Goal: Task Accomplishment & Management: Manage account settings

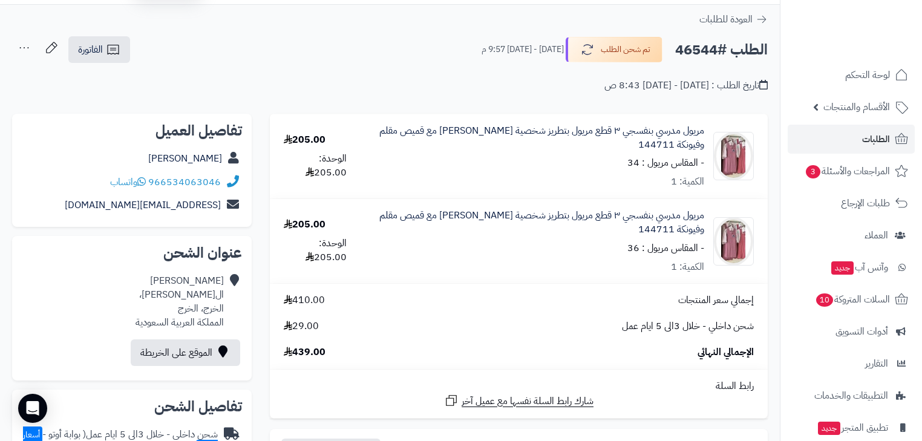
scroll to position [48, 0]
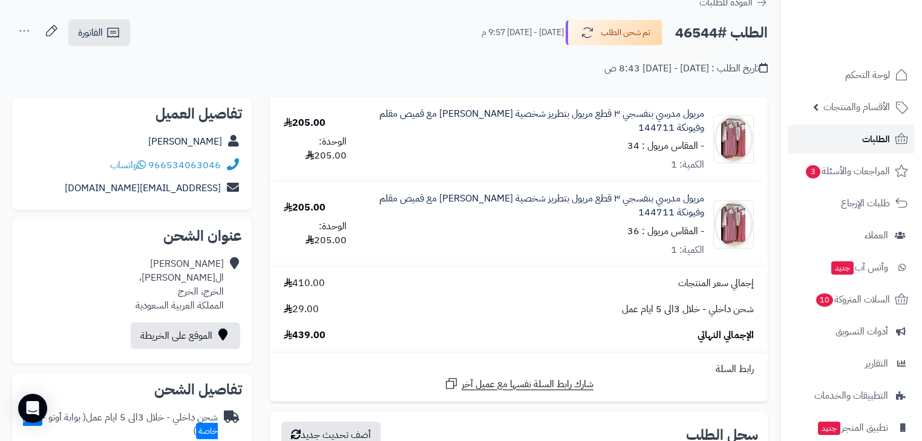
click at [848, 138] on link "الطلبات" at bounding box center [851, 139] width 127 height 29
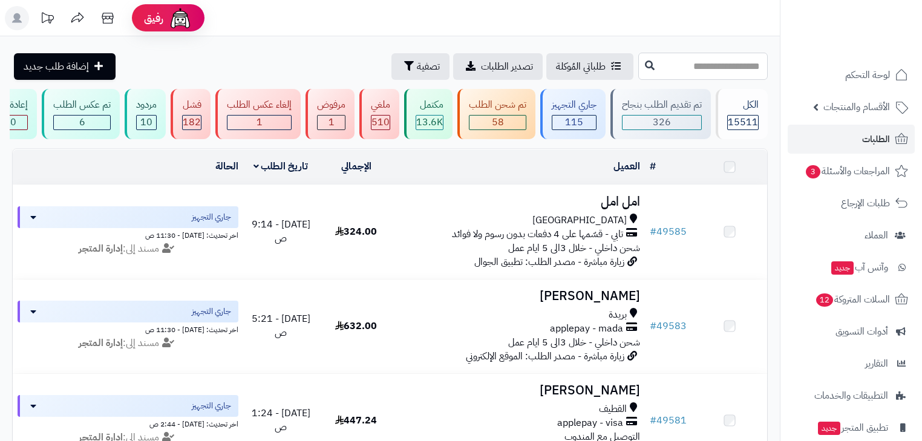
click at [745, 61] on input "text" at bounding box center [704, 66] width 130 height 27
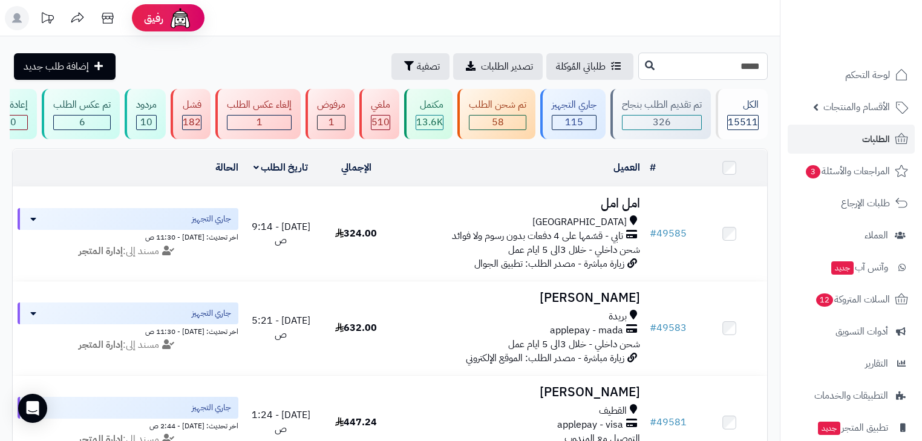
type input "*****"
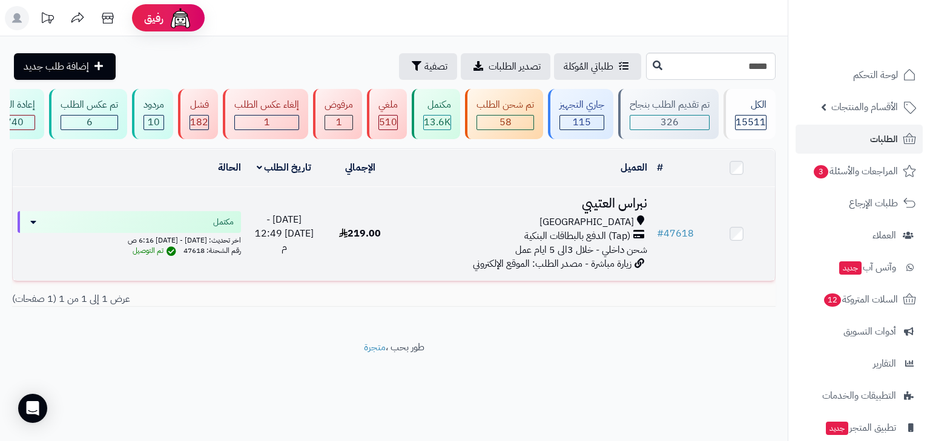
click at [617, 229] on div "[GEOGRAPHIC_DATA]" at bounding box center [525, 222] width 244 height 14
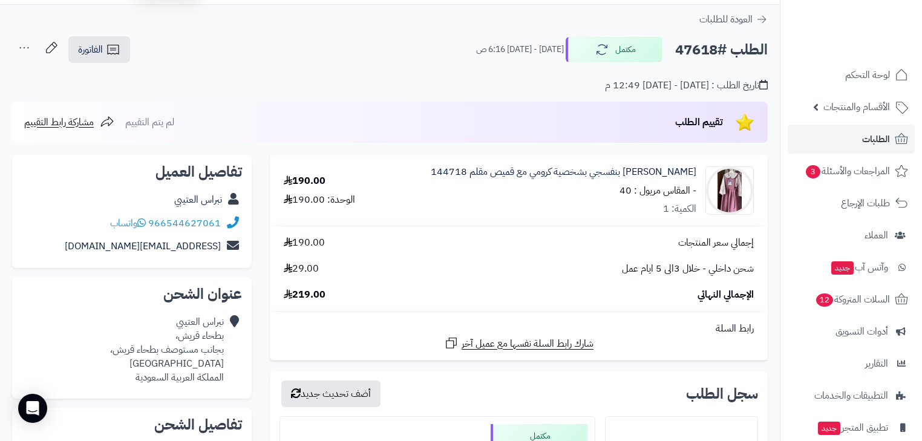
scroll to position [48, 0]
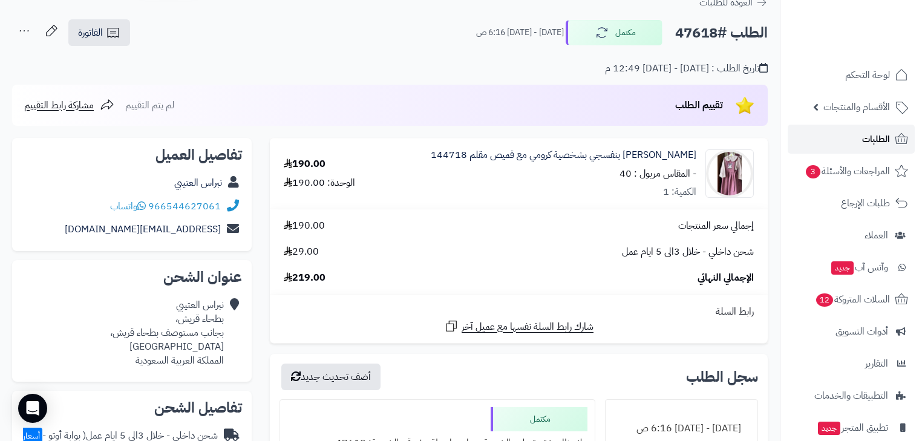
click at [895, 137] on icon at bounding box center [902, 139] width 15 height 15
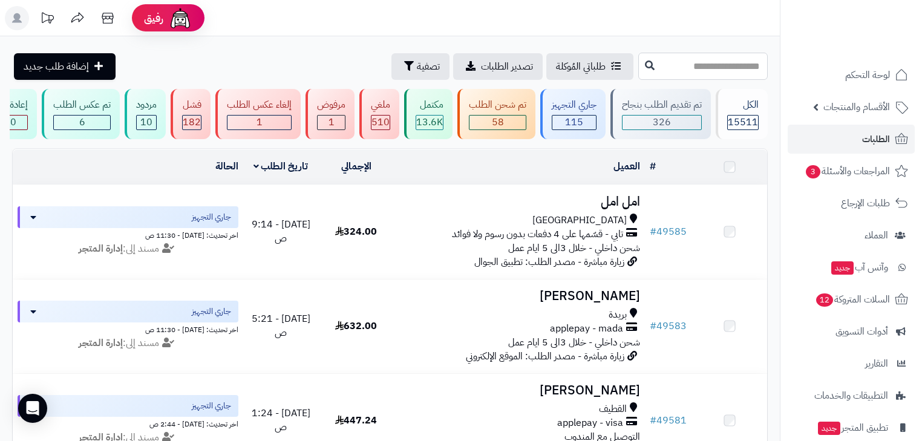
click at [729, 65] on input "text" at bounding box center [704, 66] width 130 height 27
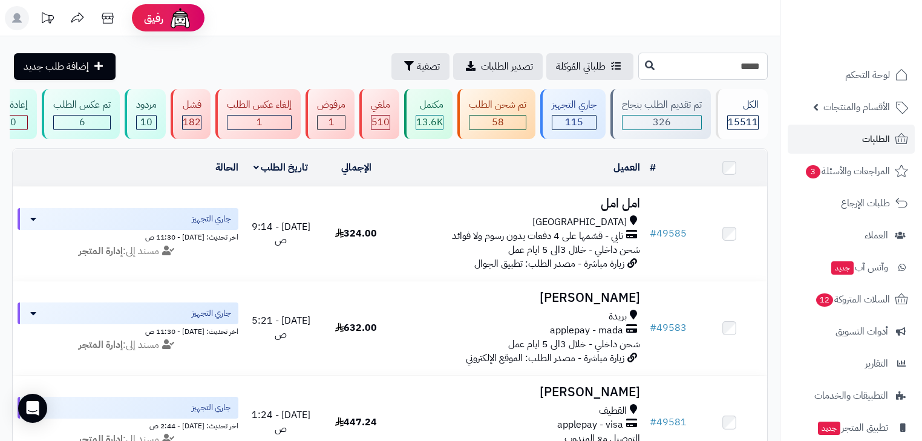
type input "*****"
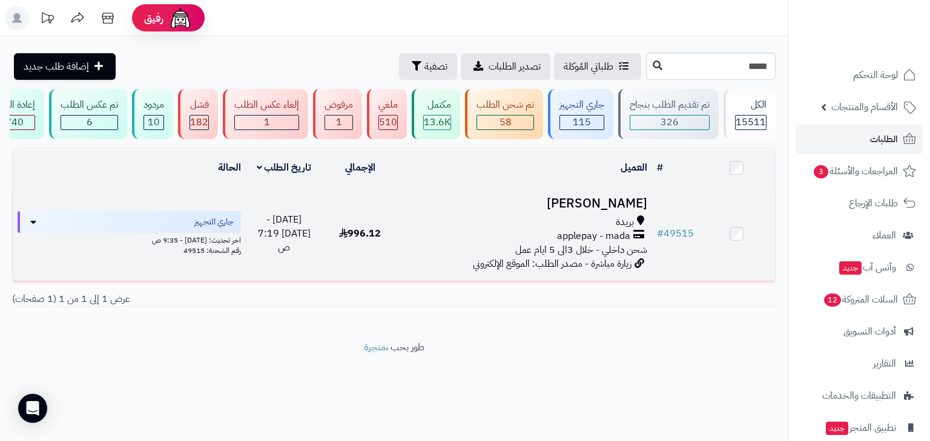
click at [602, 223] on div "بريدة" at bounding box center [525, 222] width 244 height 14
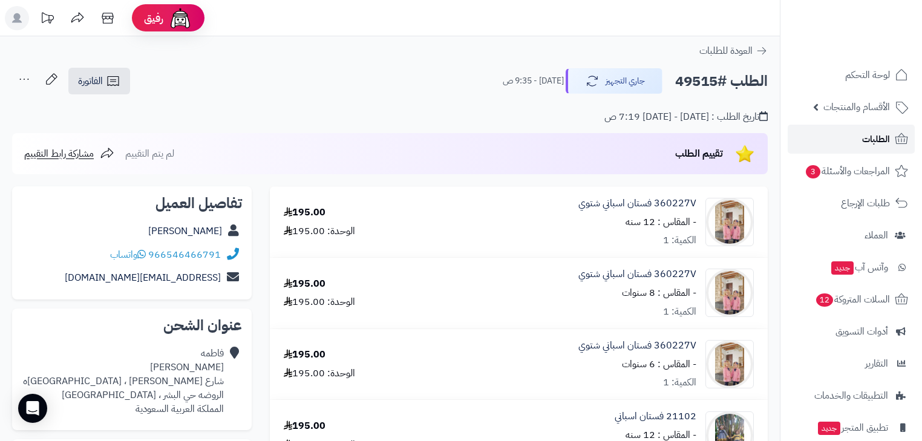
click at [885, 136] on span "الطلبات" at bounding box center [876, 139] width 28 height 17
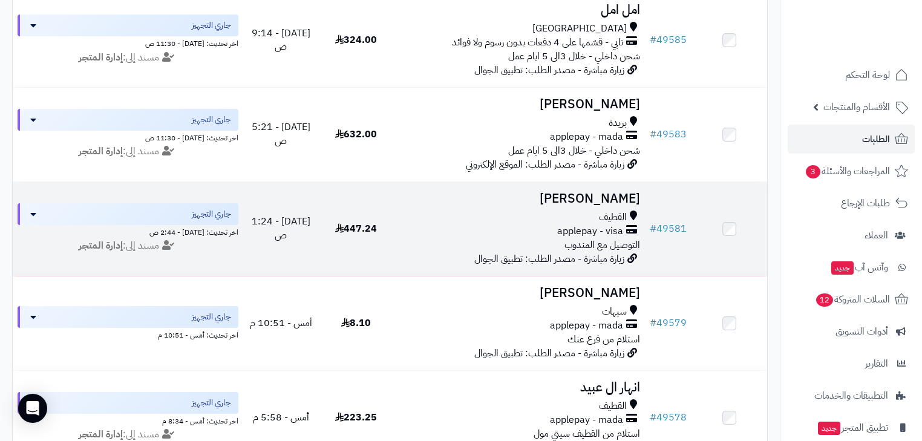
scroll to position [242, 0]
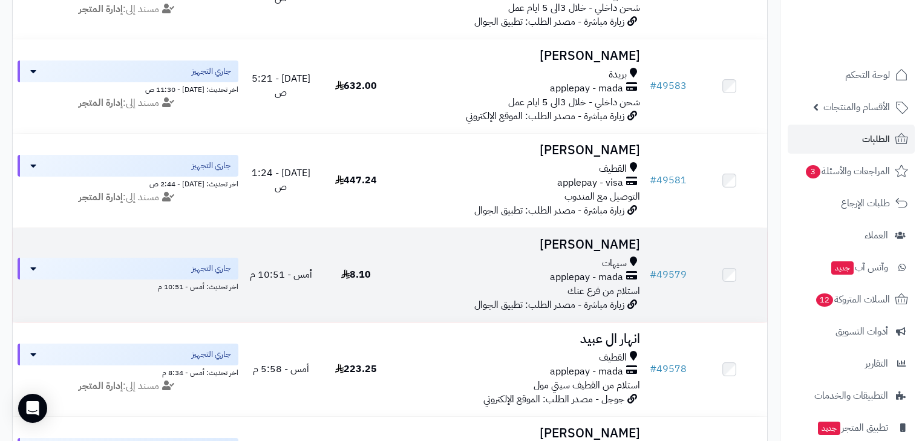
click at [566, 292] on div "سيهات applepay - mada استلام من فرع عنك" at bounding box center [519, 278] width 241 height 42
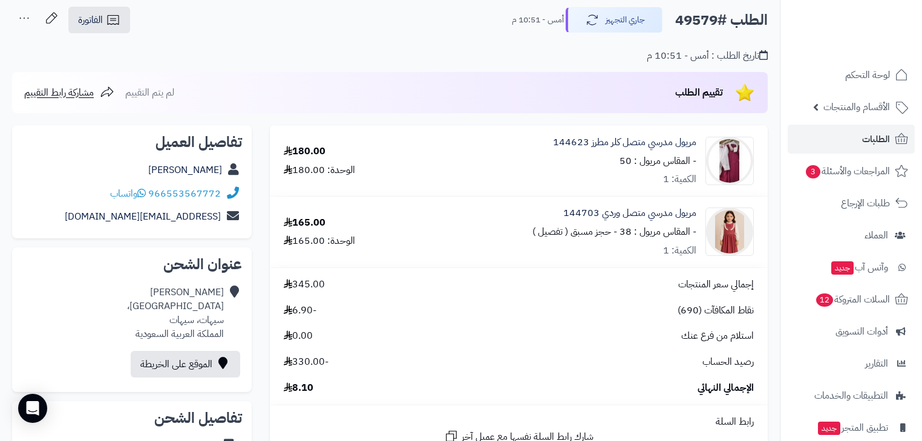
scroll to position [48, 0]
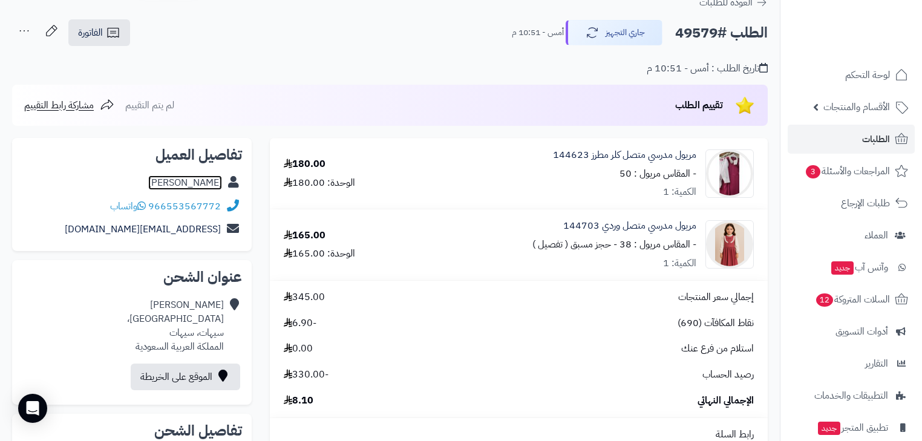
click at [221, 179] on link "[PERSON_NAME]" at bounding box center [185, 183] width 74 height 15
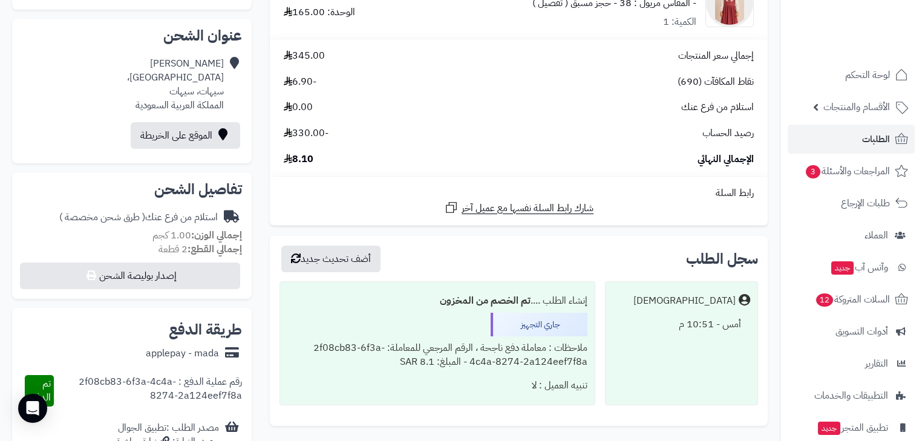
scroll to position [97, 0]
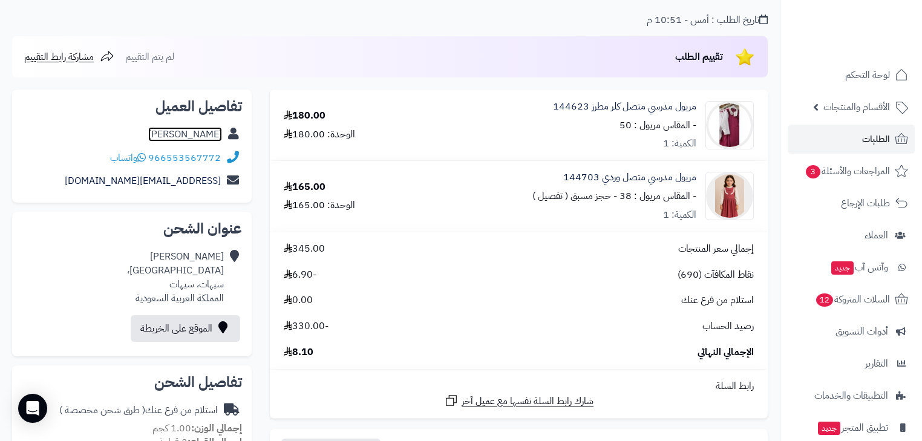
click at [206, 128] on link "[PERSON_NAME]" at bounding box center [185, 134] width 74 height 15
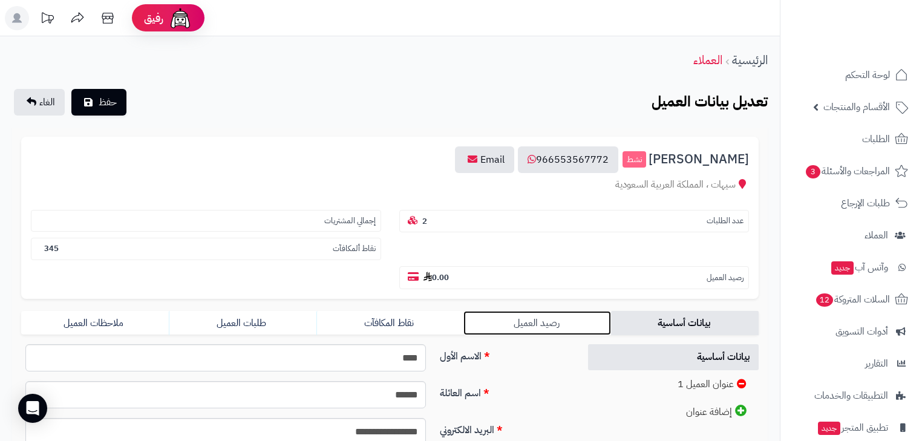
click at [517, 311] on link "رصيد العميل" at bounding box center [538, 323] width 148 height 24
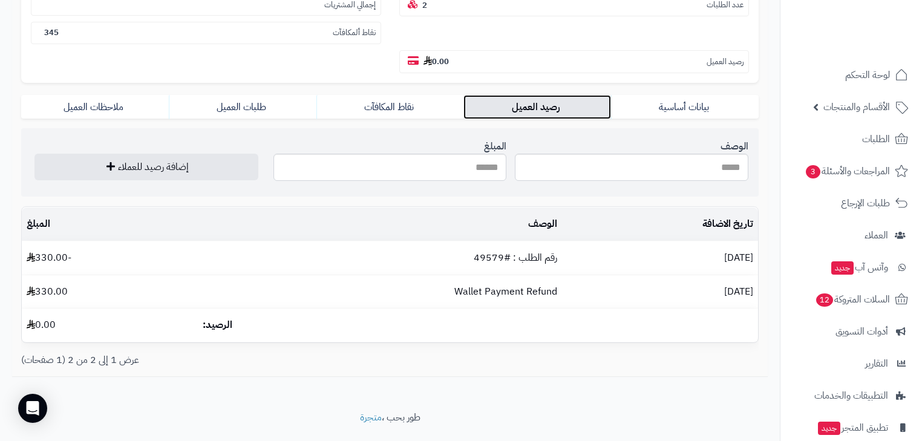
scroll to position [218, 0]
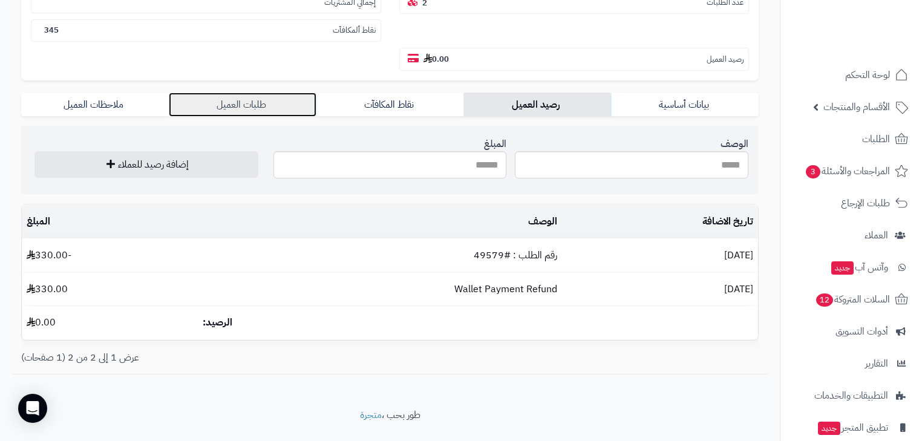
click at [254, 93] on link "طلبات العميل" at bounding box center [243, 105] width 148 height 24
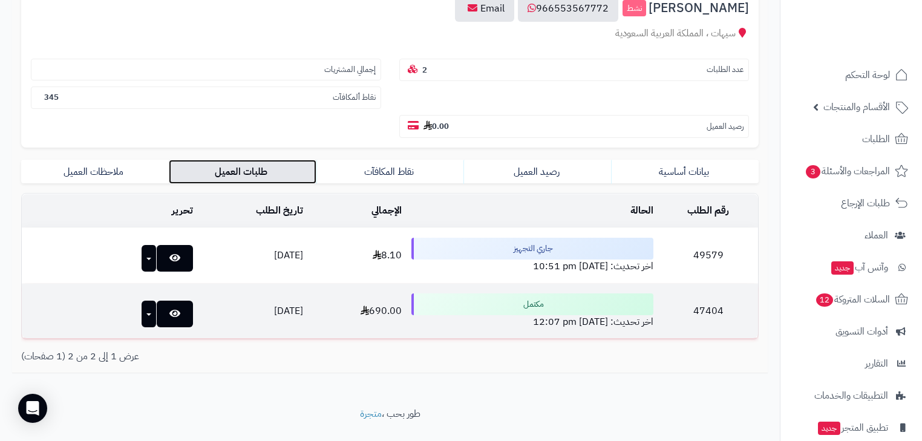
scroll to position [150, 0]
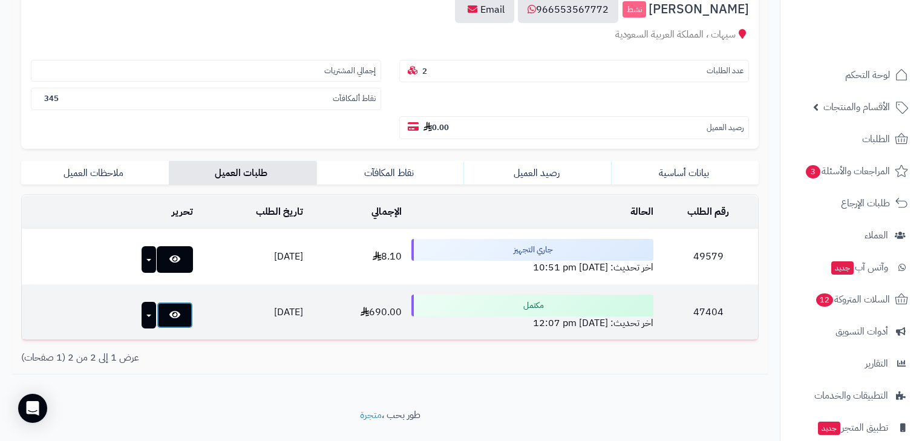
click at [158, 302] on link at bounding box center [175, 315] width 36 height 27
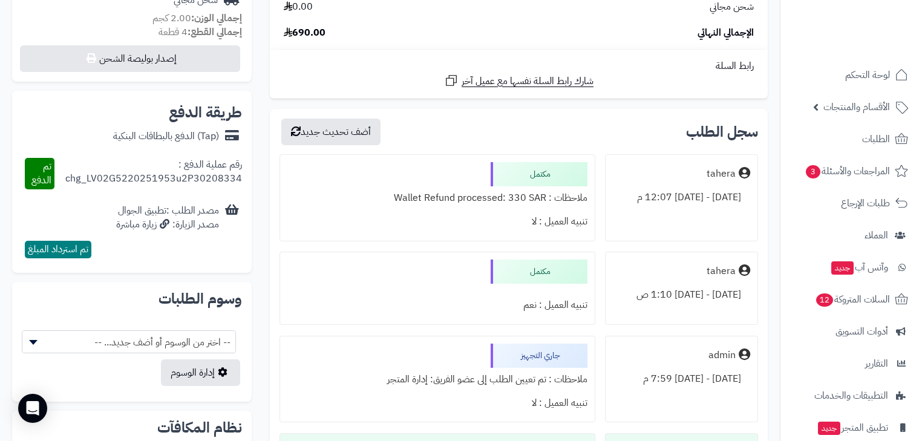
scroll to position [484, 0]
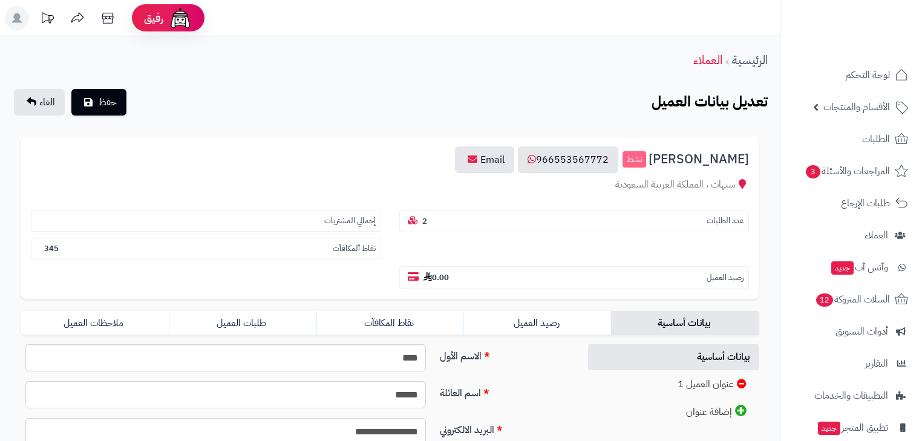
scroll to position [150, 0]
click at [281, 311] on link "طلبات العميل" at bounding box center [243, 323] width 148 height 24
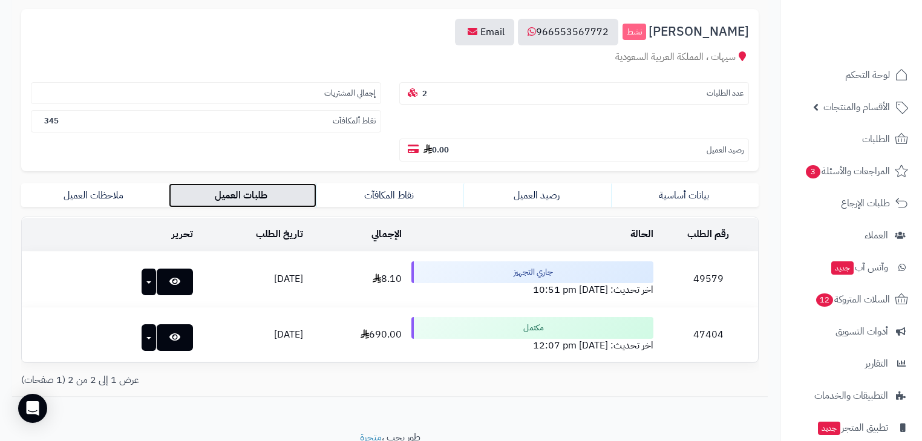
scroll to position [150, 0]
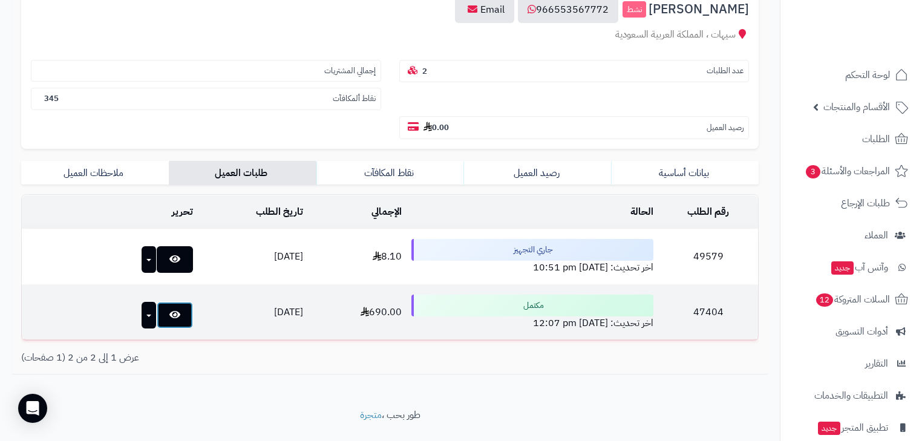
click at [160, 302] on link at bounding box center [175, 315] width 36 height 27
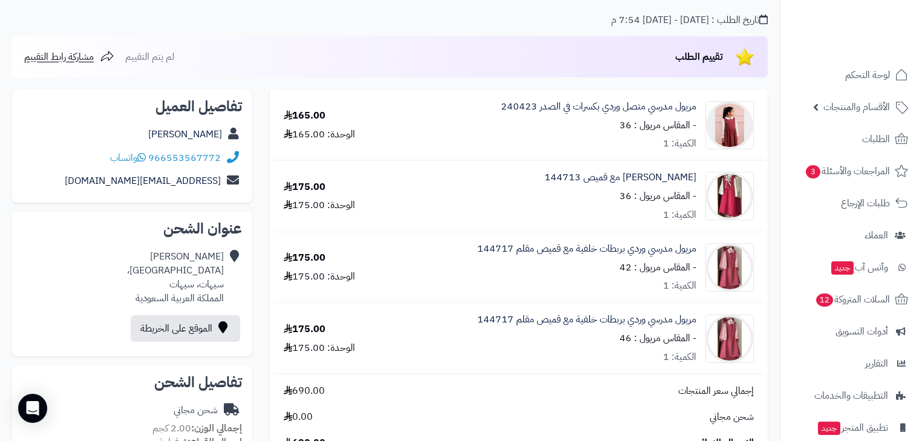
scroll to position [97, 0]
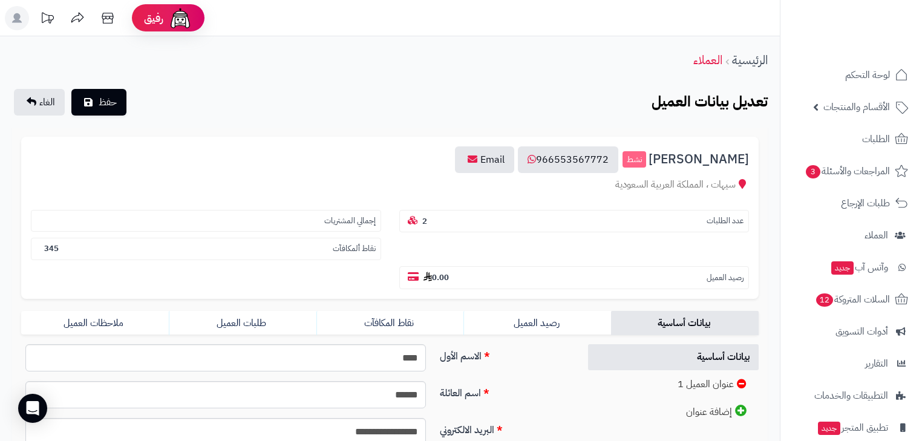
scroll to position [150, 0]
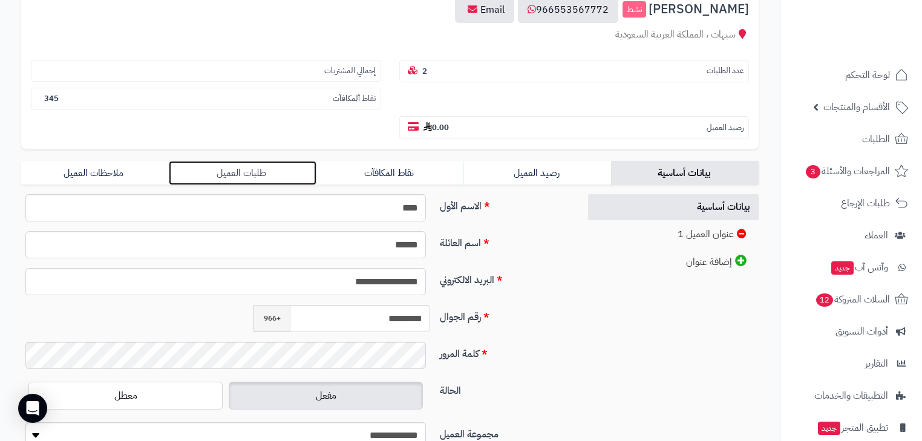
click at [266, 161] on link "طلبات العميل" at bounding box center [243, 173] width 148 height 24
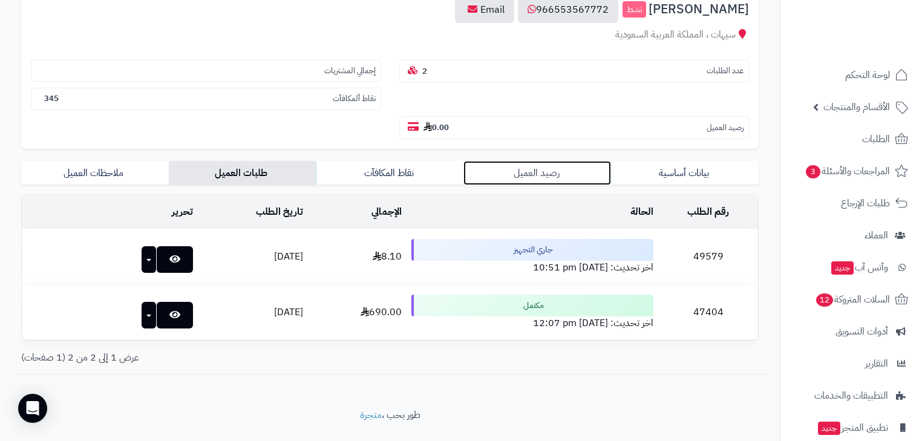
click at [581, 161] on link "رصيد العميل" at bounding box center [538, 173] width 148 height 24
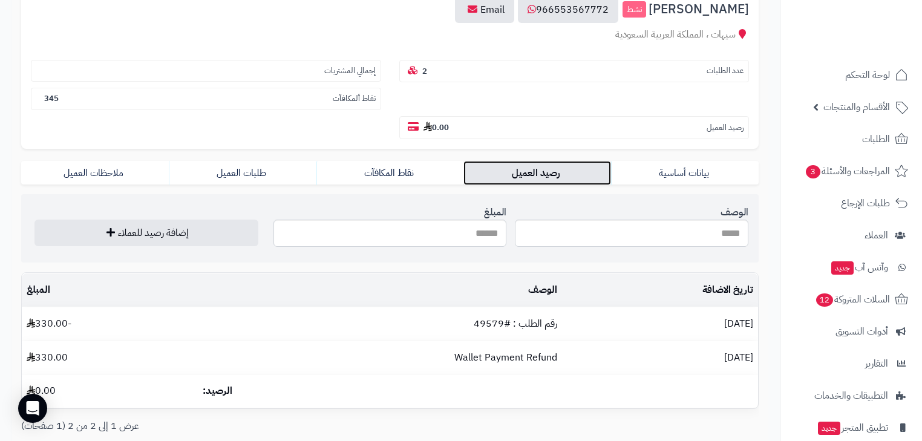
scroll to position [199, 0]
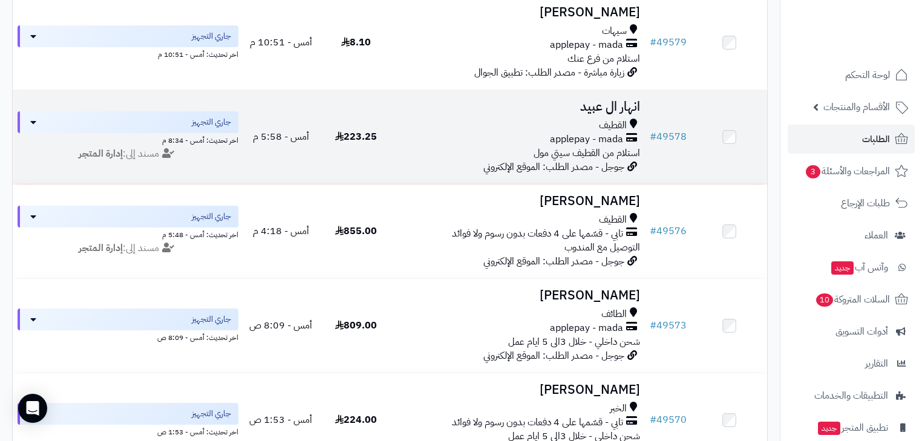
scroll to position [284, 0]
click at [576, 157] on span "استلام من القطيف سيتي مول" at bounding box center [587, 154] width 107 height 15
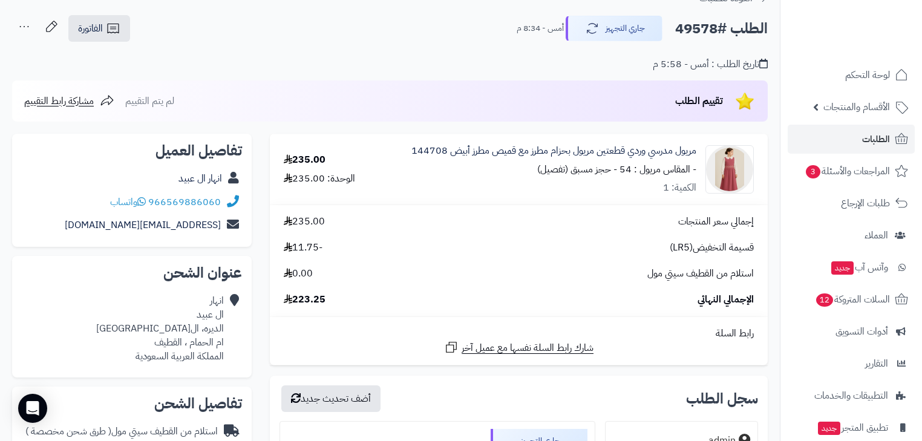
scroll to position [48, 0]
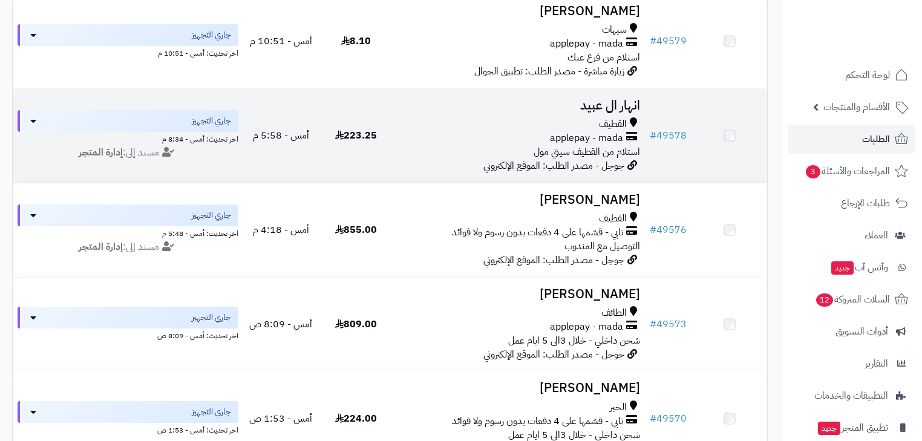
scroll to position [474, 0]
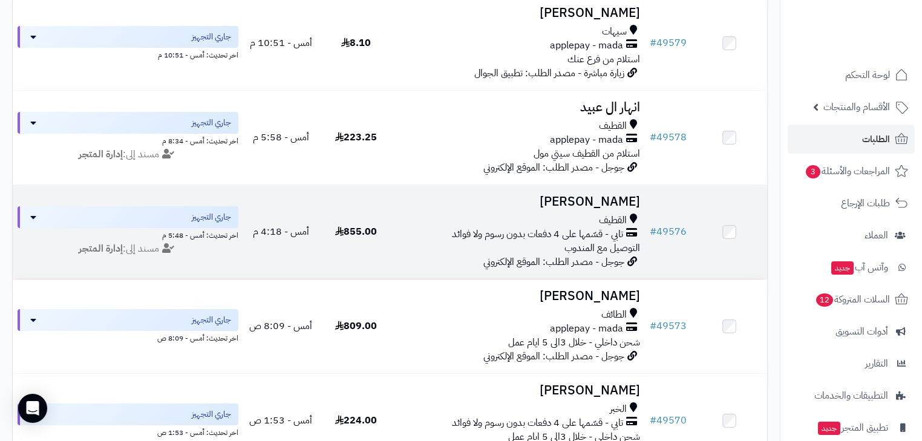
click at [600, 220] on td "معصومه الميرزا القطيف تابي - قسّمها على 4 دفعات بدون رسوم ولا فوائد التوصيل مع …" at bounding box center [519, 232] width 251 height 94
click at [605, 209] on h3 "[PERSON_NAME]" at bounding box center [519, 202] width 241 height 14
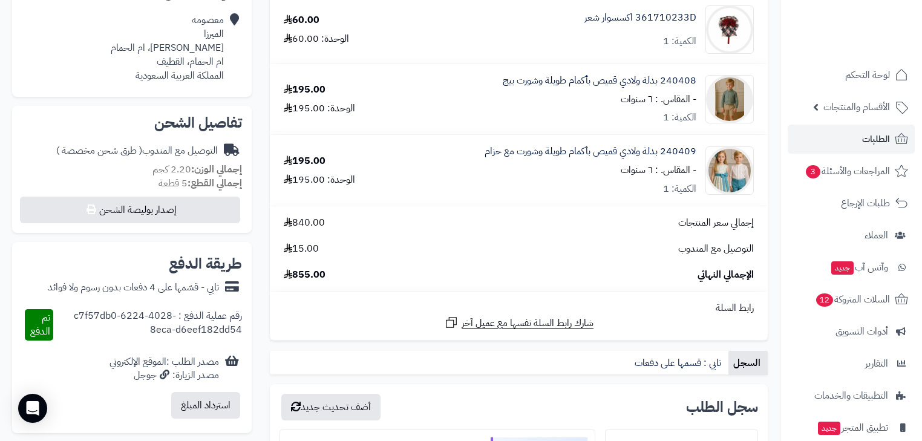
scroll to position [339, 0]
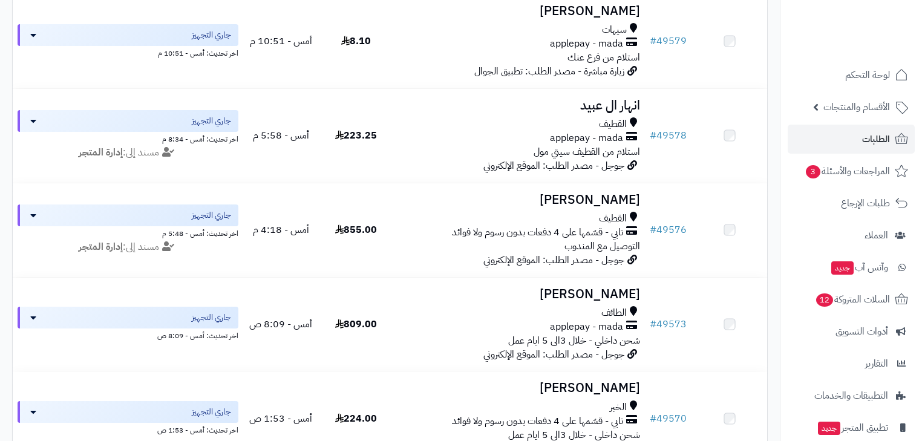
scroll to position [474, 0]
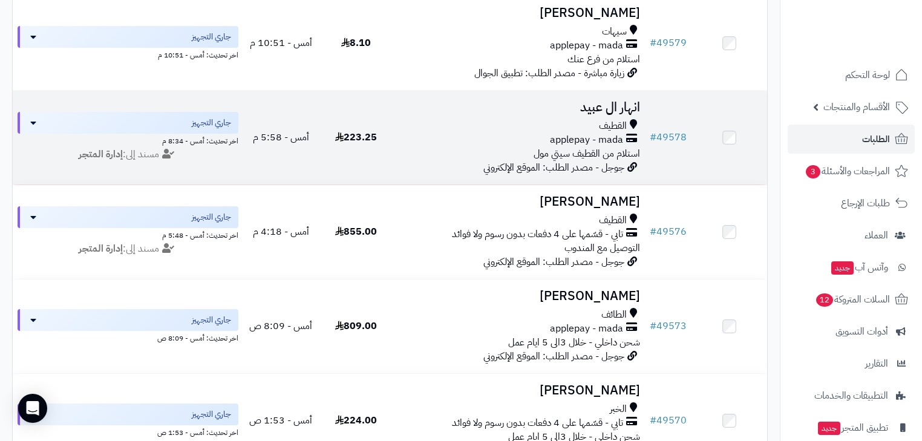
click at [565, 133] on div "القطيف" at bounding box center [519, 126] width 241 height 14
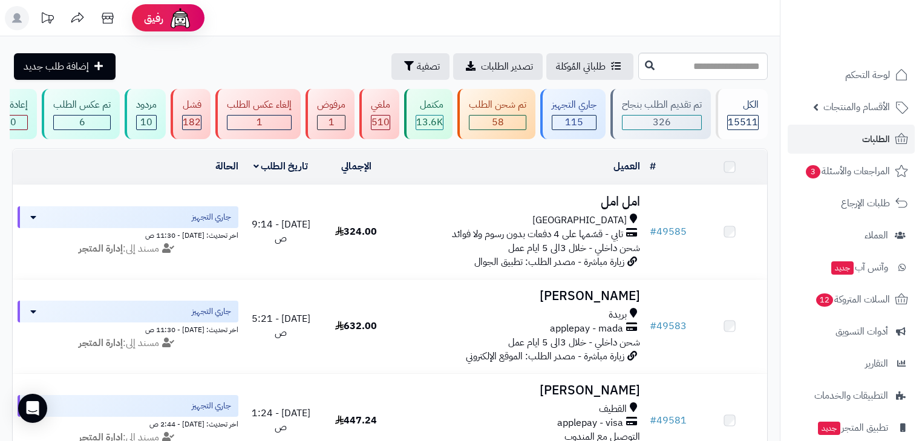
scroll to position [474, 0]
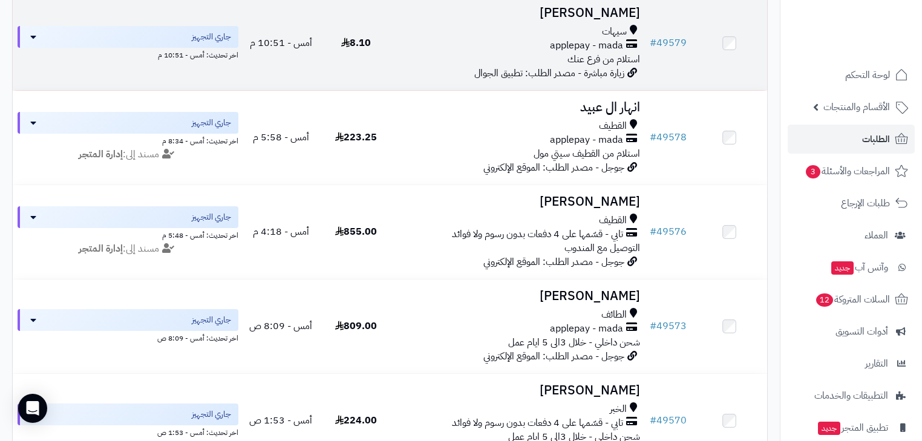
click at [597, 49] on span "applepay - mada" at bounding box center [586, 46] width 73 height 14
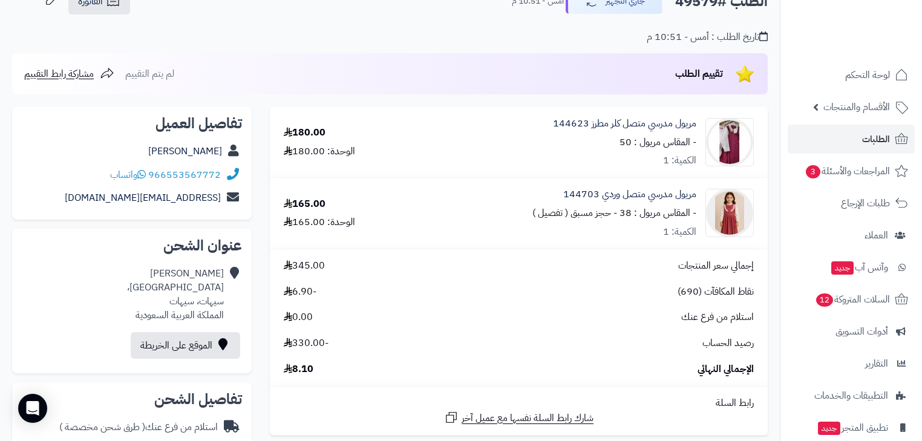
scroll to position [97, 0]
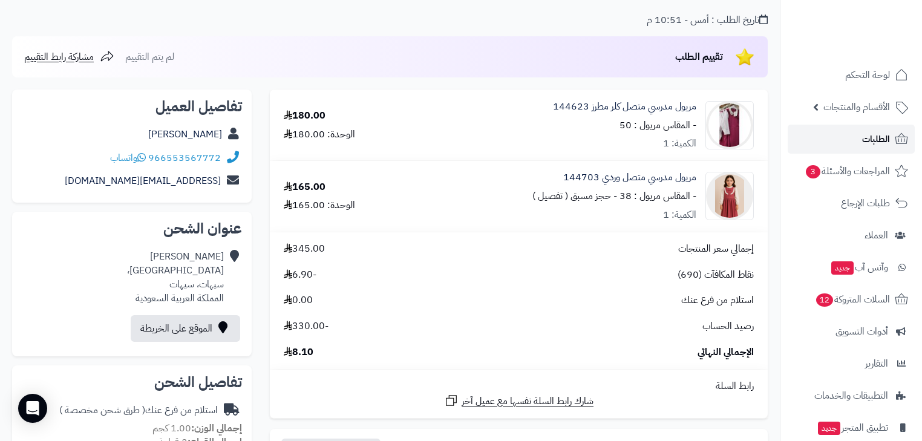
click at [896, 140] on icon at bounding box center [902, 138] width 13 height 11
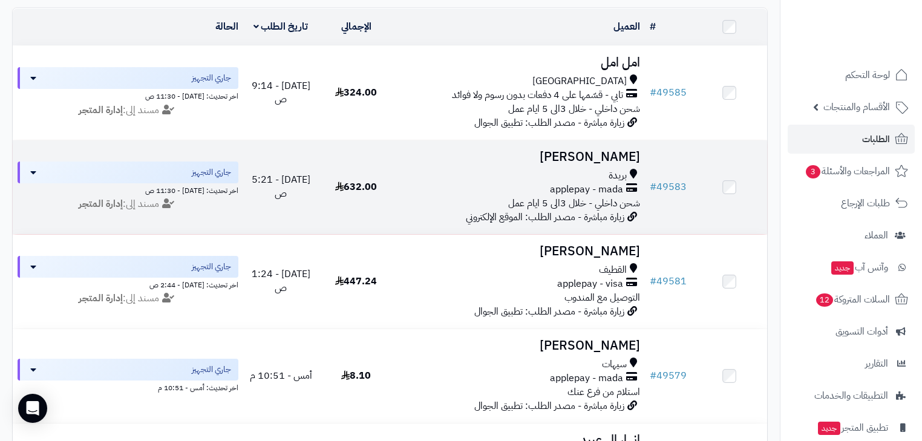
scroll to position [194, 0]
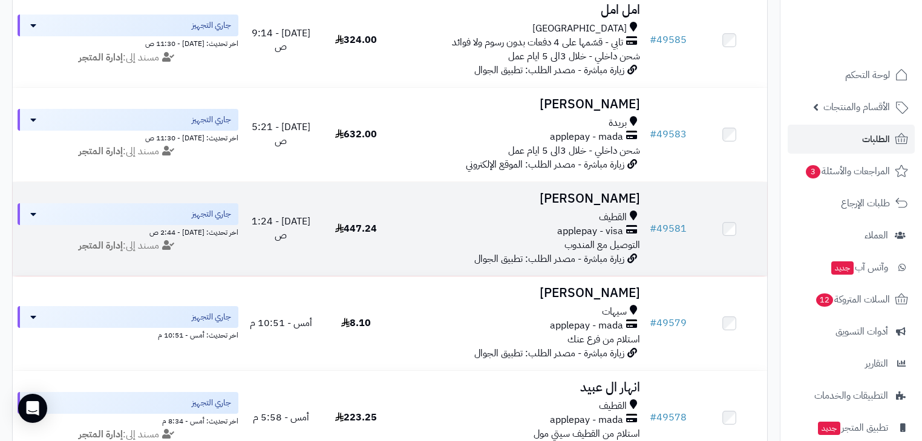
click at [596, 224] on div "القطيف" at bounding box center [519, 218] width 241 height 14
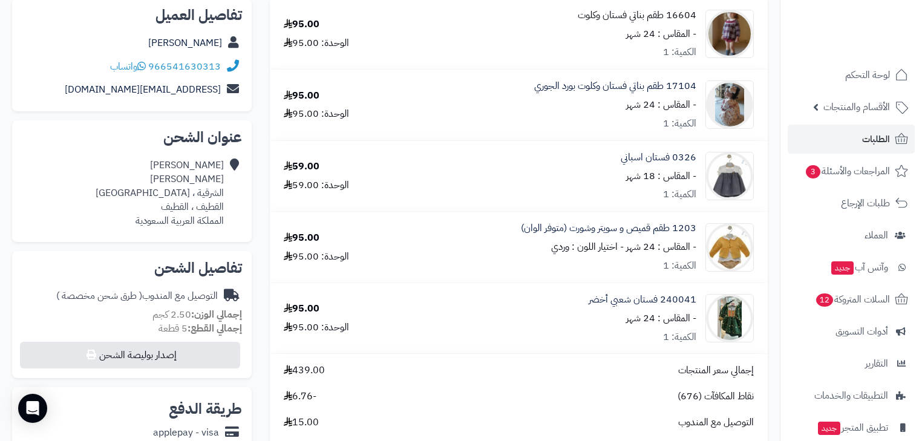
scroll to position [48, 0]
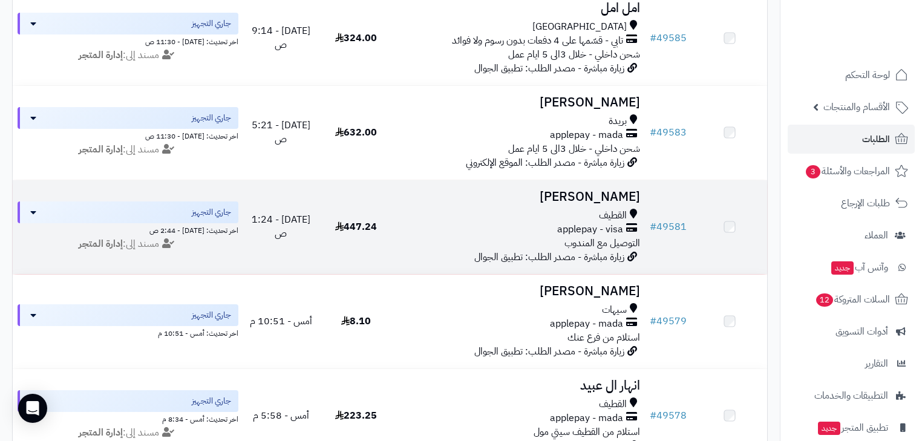
scroll to position [194, 0]
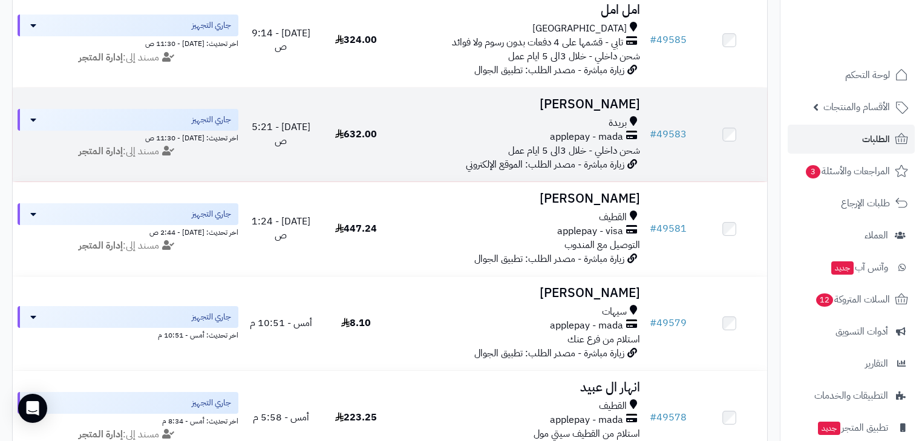
click at [626, 130] on span "بريدة" at bounding box center [618, 123] width 18 height 14
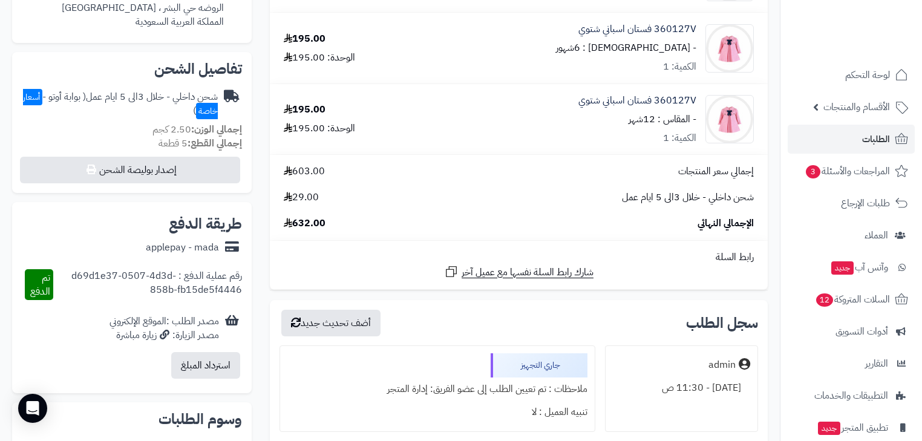
scroll to position [145, 0]
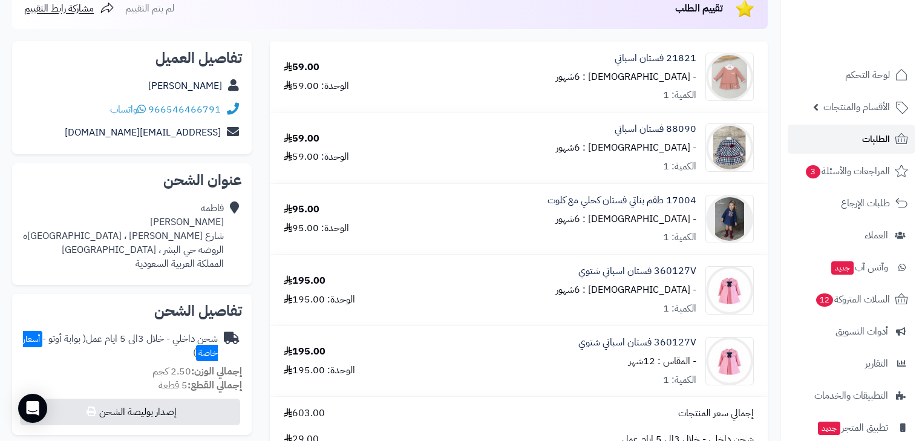
click at [867, 136] on span "الطلبات" at bounding box center [876, 139] width 28 height 17
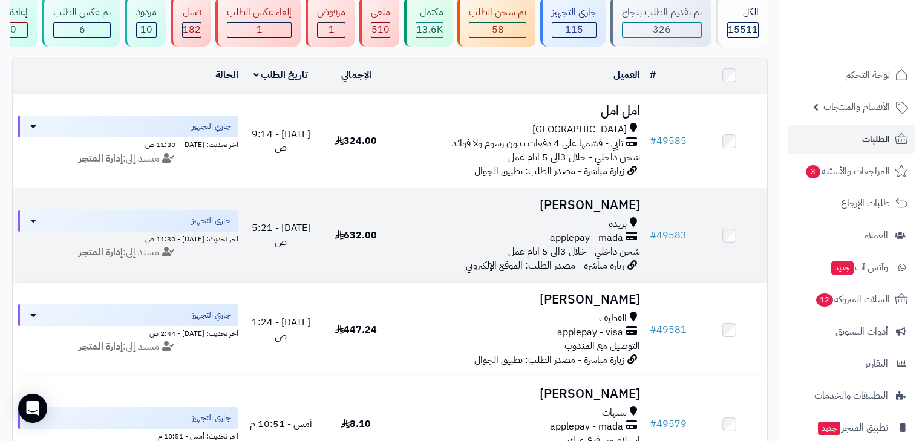
scroll to position [97, 0]
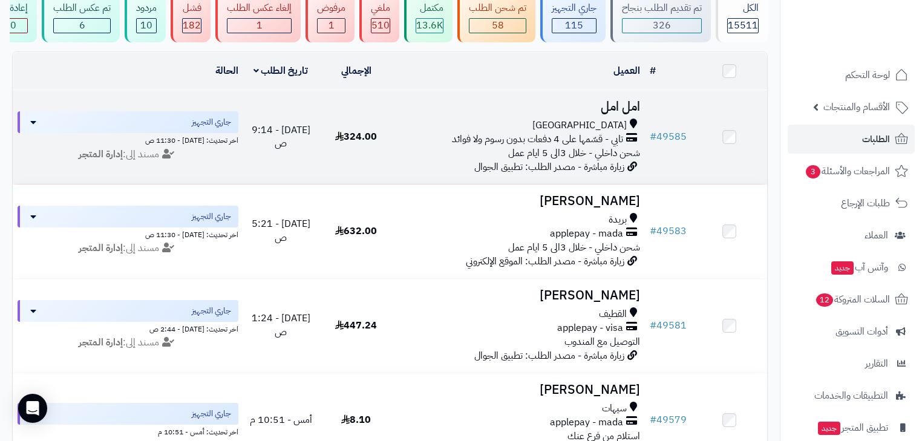
click at [580, 174] on span "زيارة مباشرة - مصدر الطلب: تطبيق الجوال" at bounding box center [550, 167] width 150 height 15
click at [589, 145] on span "تابي - قسّمها على 4 دفعات بدون رسوم ولا فوائد" at bounding box center [537, 140] width 171 height 14
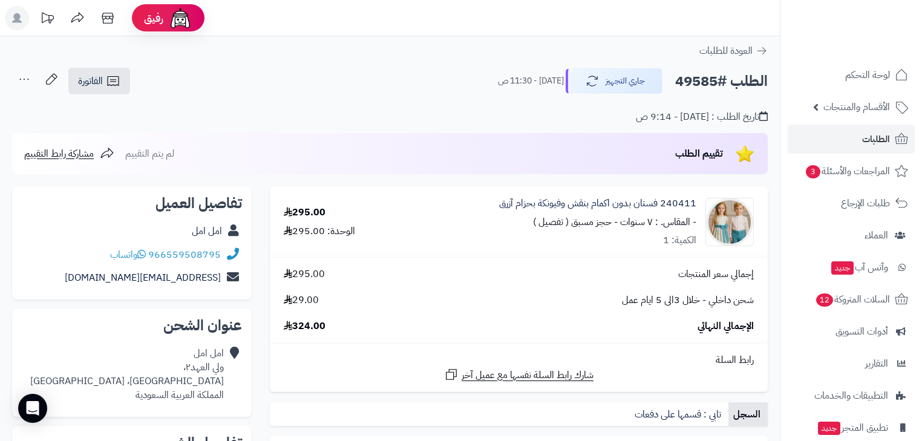
scroll to position [48, 0]
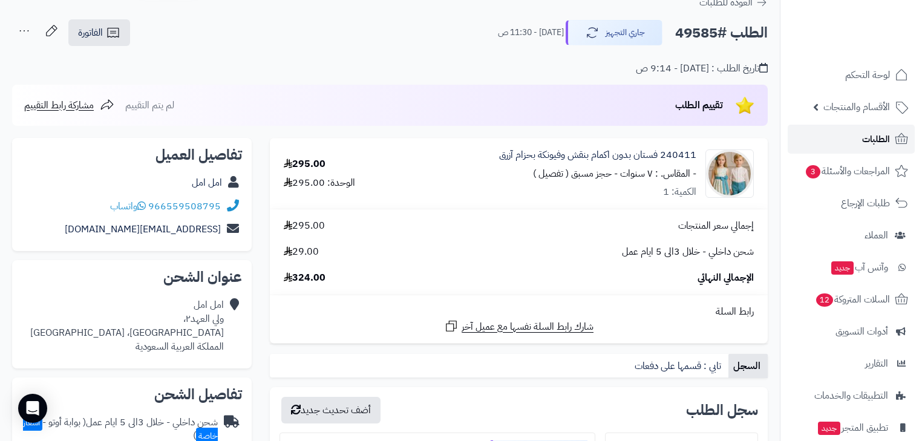
click at [893, 143] on link "الطلبات" at bounding box center [851, 139] width 127 height 29
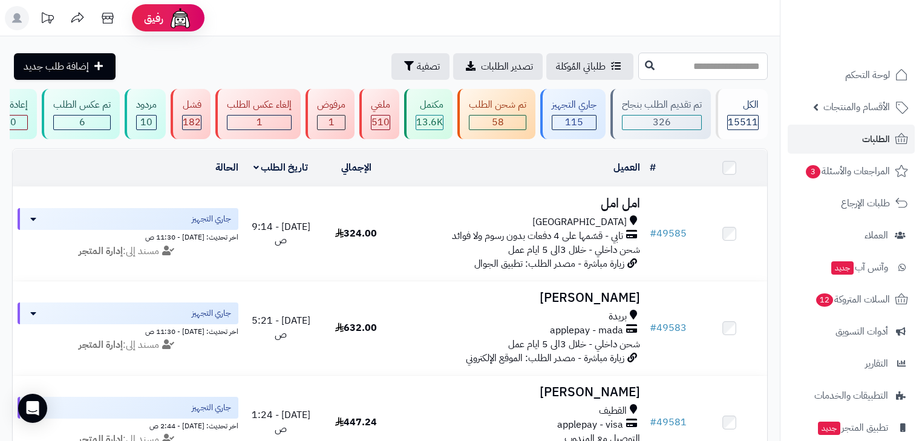
click at [700, 67] on input "text" at bounding box center [704, 66] width 130 height 27
type input "*****"
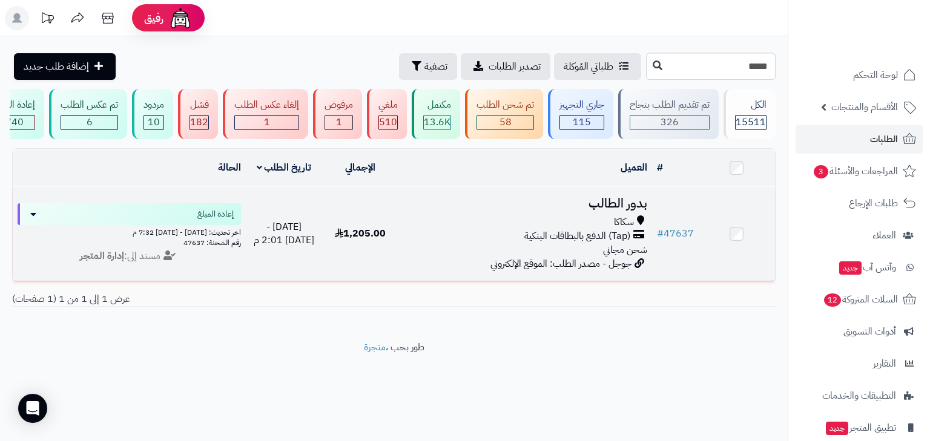
click at [603, 242] on span "(Tap) الدفع بالبطاقات البنكية" at bounding box center [577, 236] width 106 height 14
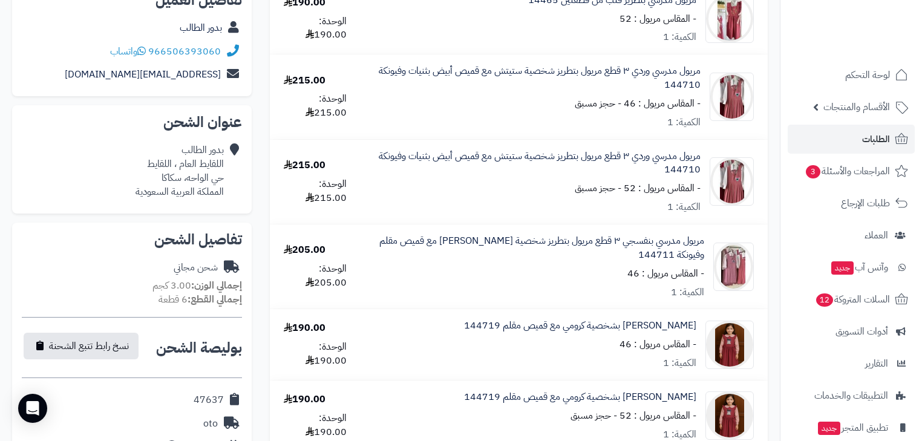
scroll to position [145, 0]
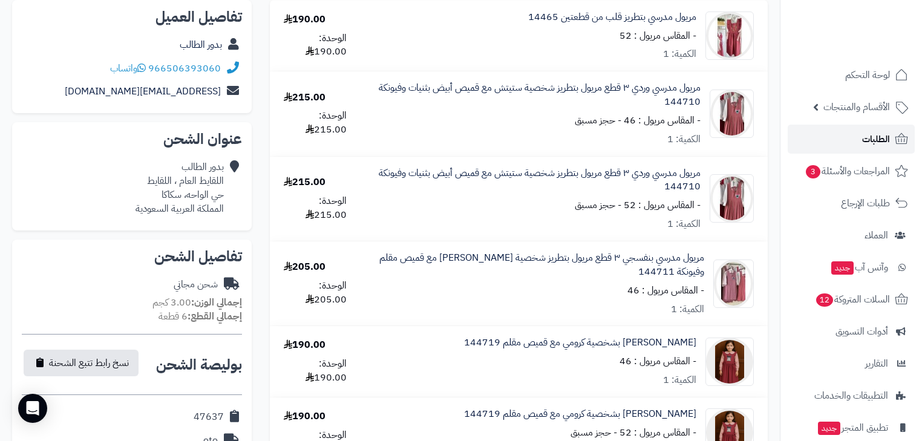
click at [875, 138] on span "الطلبات" at bounding box center [876, 139] width 28 height 17
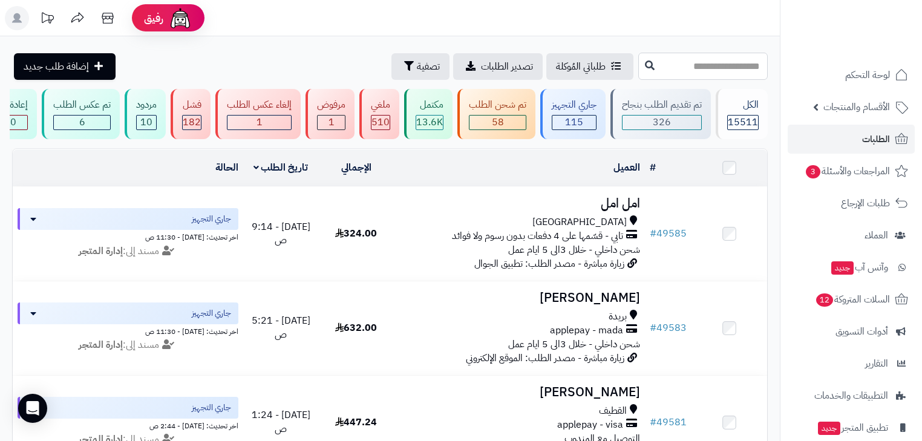
click at [656, 56] on input "text" at bounding box center [704, 66] width 130 height 27
type input "*****"
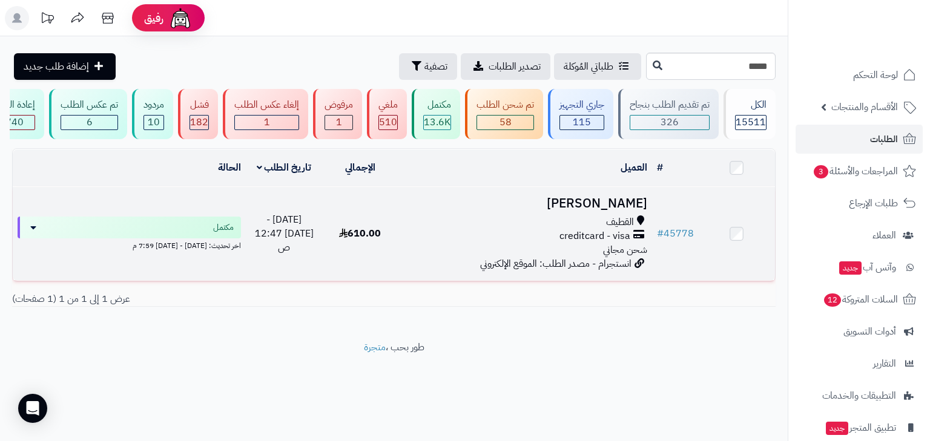
click at [581, 243] on span "creditcard - visa" at bounding box center [594, 236] width 71 height 14
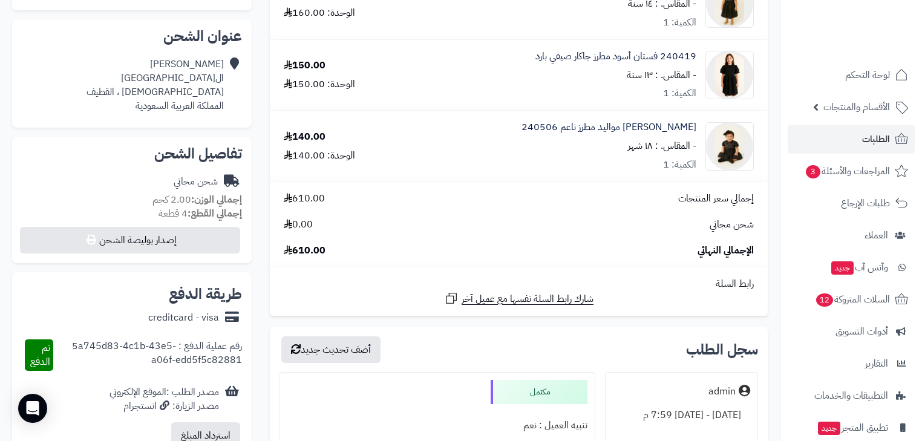
scroll to position [291, 0]
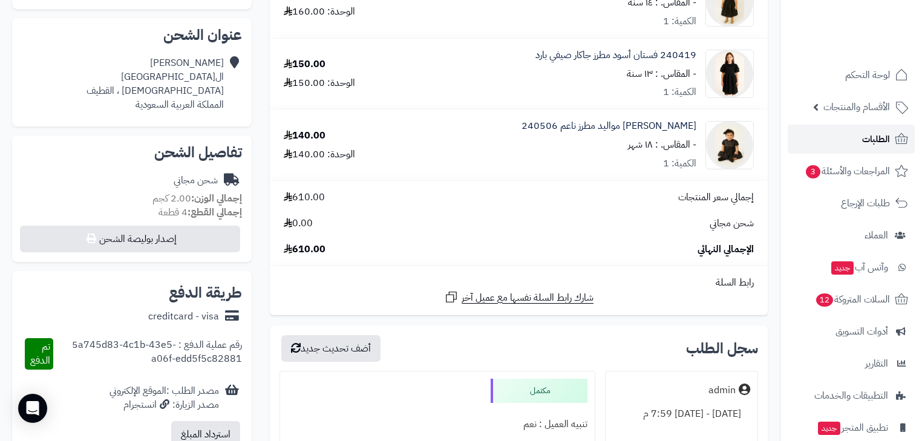
click at [842, 143] on link "الطلبات" at bounding box center [851, 139] width 127 height 29
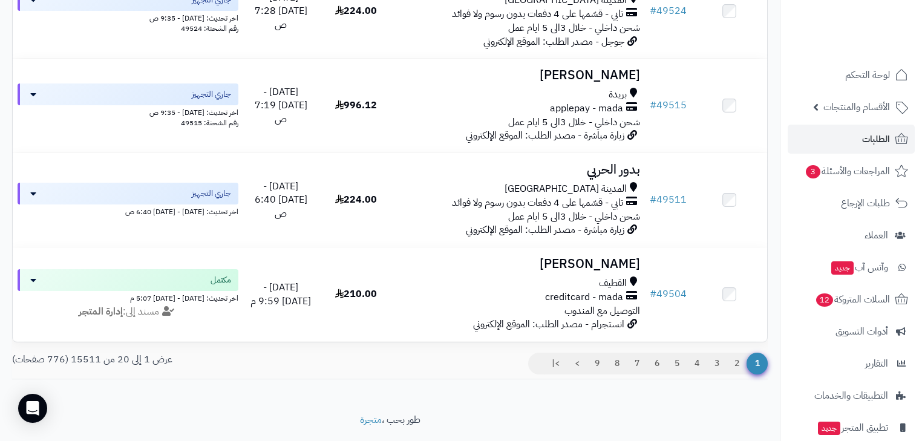
scroll to position [1785, 0]
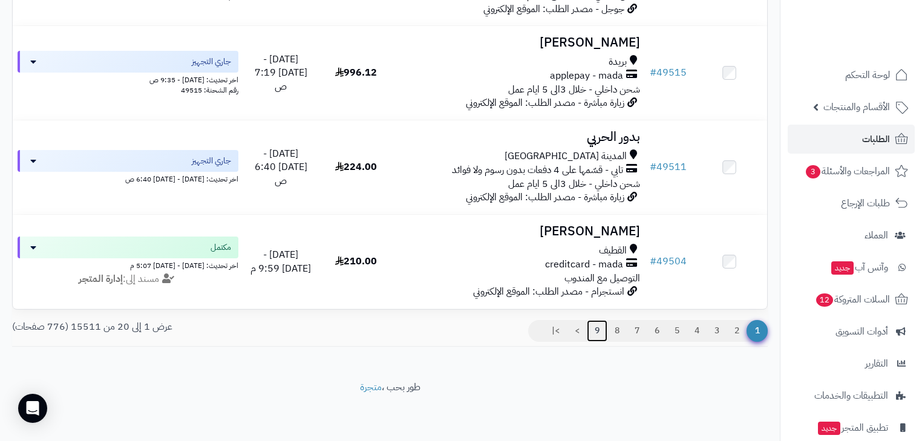
click at [598, 330] on link "9" at bounding box center [597, 331] width 21 height 22
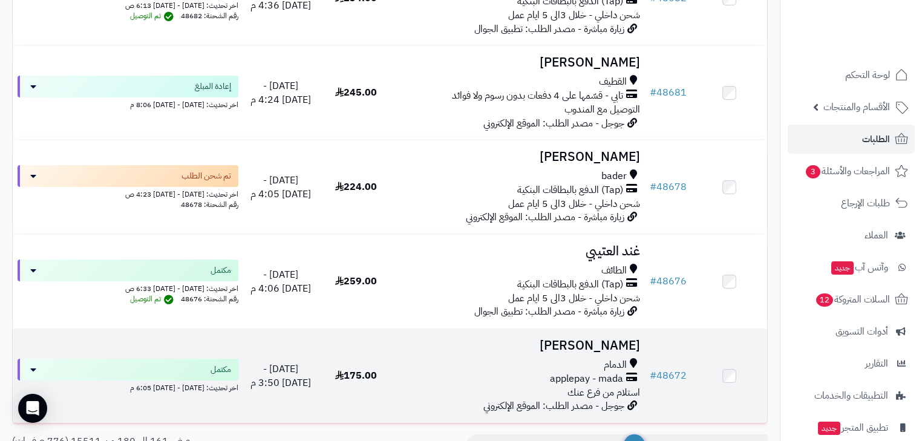
scroll to position [1785, 0]
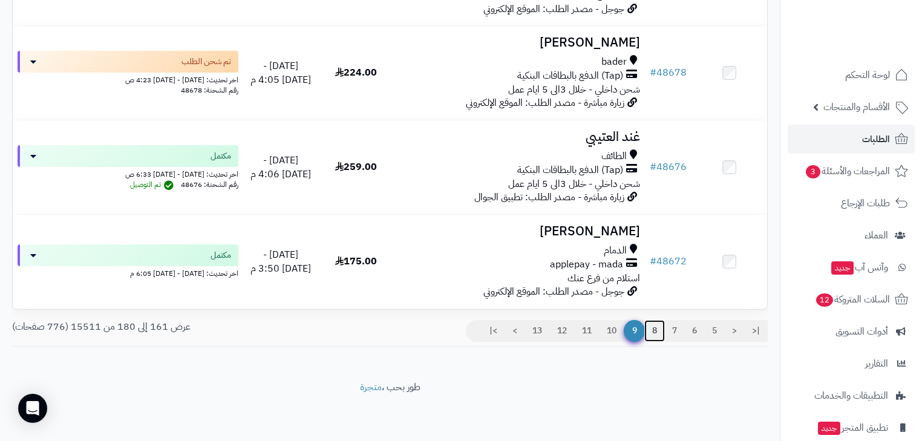
click at [646, 332] on link "8" at bounding box center [655, 331] width 21 height 22
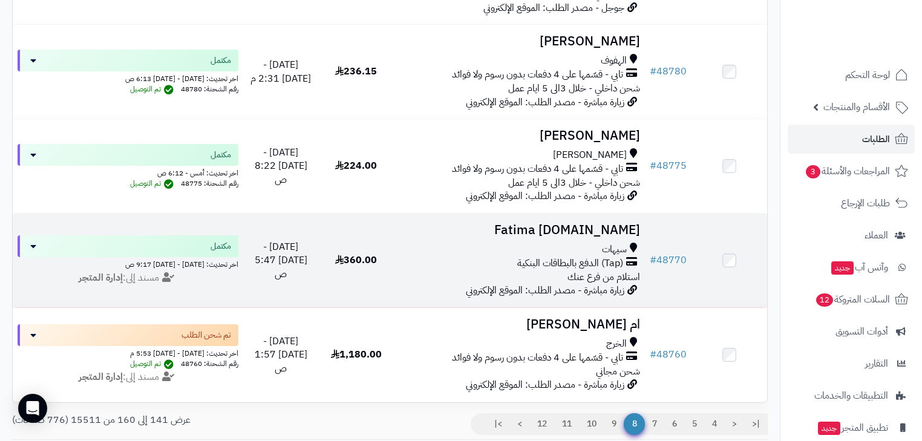
scroll to position [1785, 0]
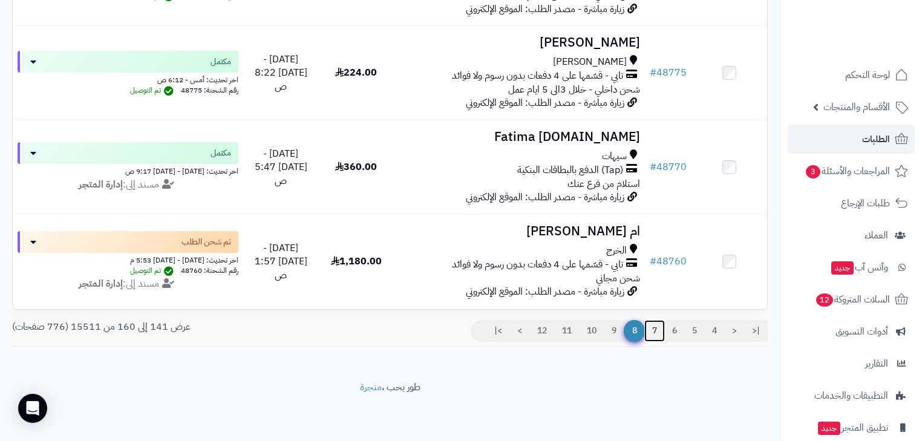
click at [652, 329] on link "7" at bounding box center [655, 331] width 21 height 22
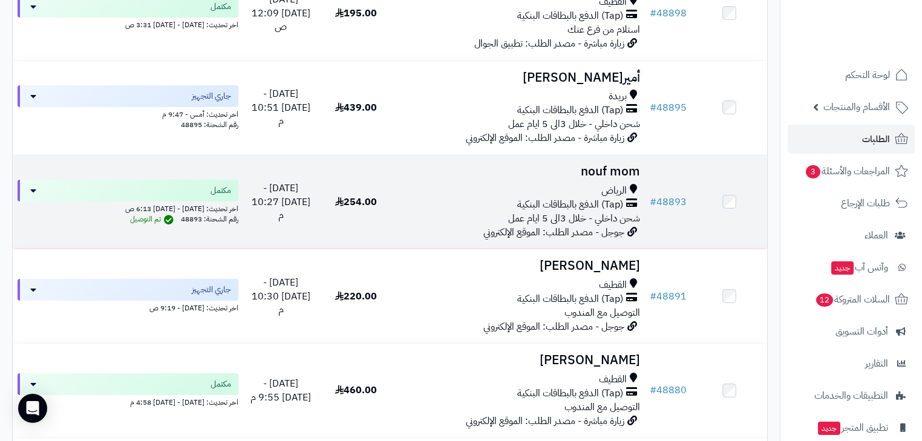
scroll to position [1259, 0]
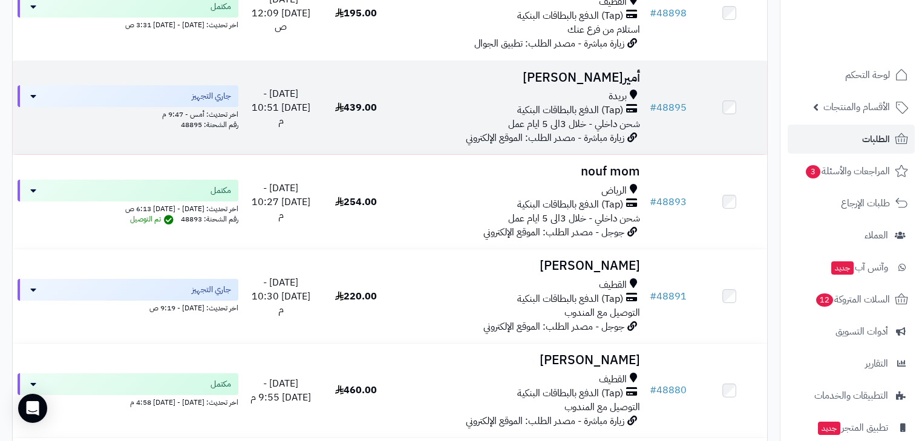
click at [548, 140] on span "زيارة مباشرة - مصدر الطلب: الموقع الإلكتروني" at bounding box center [545, 138] width 159 height 15
click at [581, 116] on span "(Tap) الدفع بالبطاقات البنكية" at bounding box center [570, 110] width 106 height 14
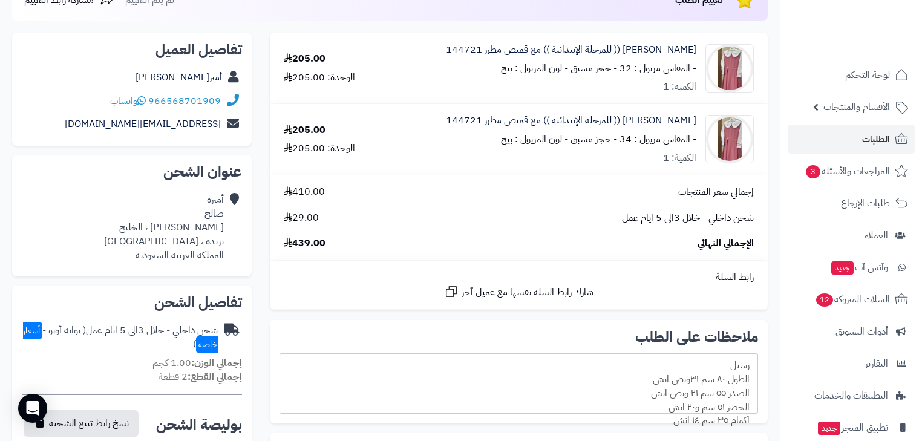
scroll to position [142, 0]
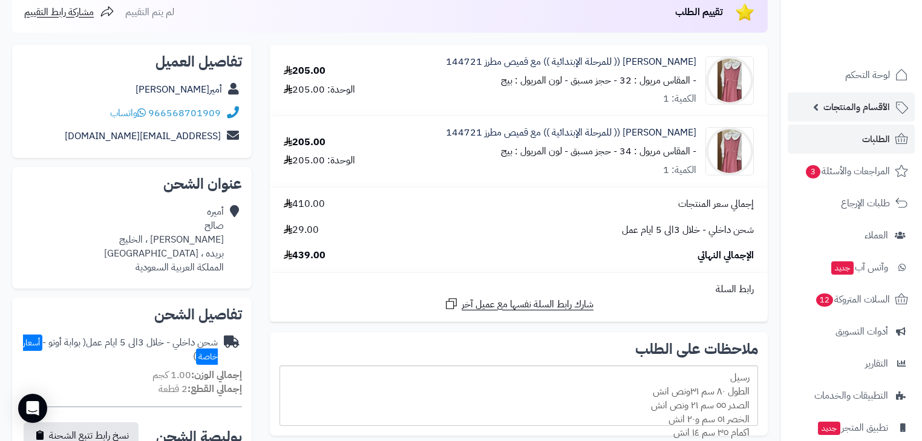
click at [837, 102] on span "الأقسام والمنتجات" at bounding box center [857, 107] width 67 height 17
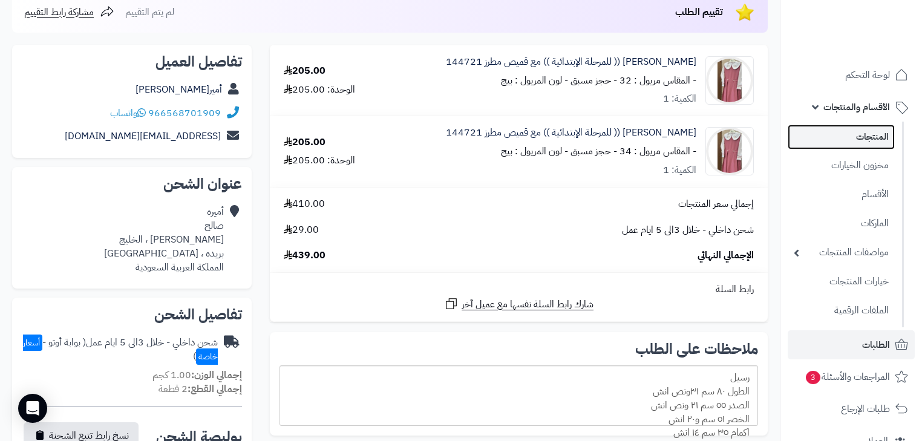
click at [838, 134] on link "المنتجات" at bounding box center [841, 137] width 107 height 25
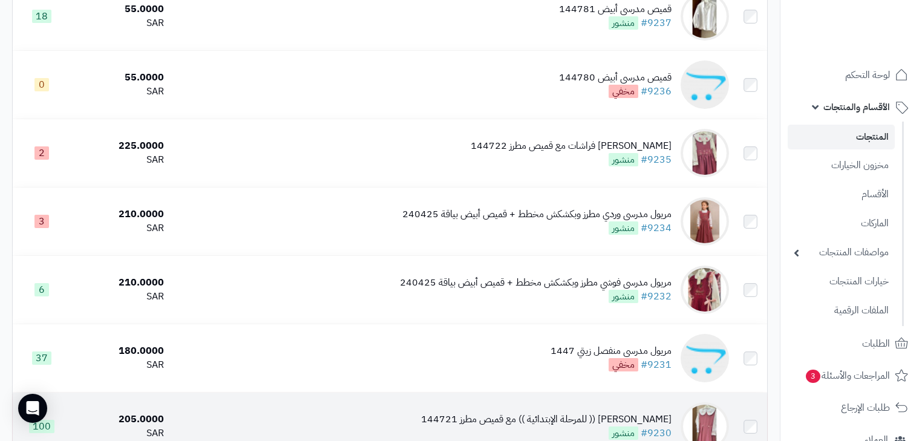
scroll to position [1230, 0]
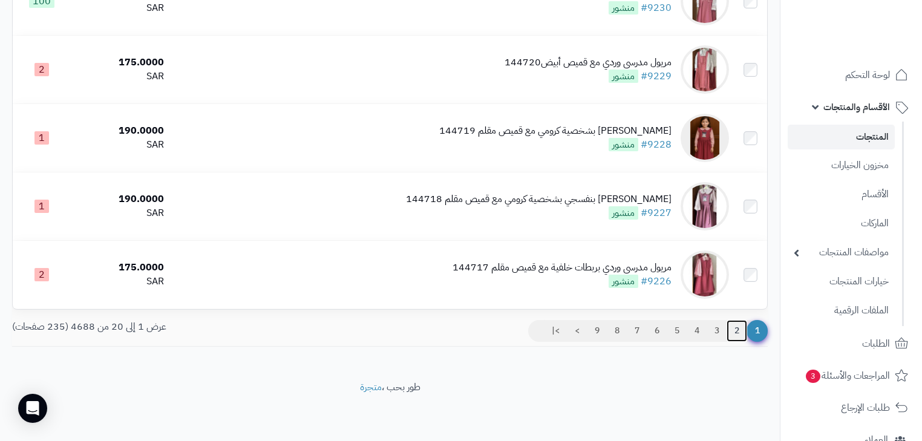
click at [737, 339] on link "2" at bounding box center [737, 331] width 21 height 22
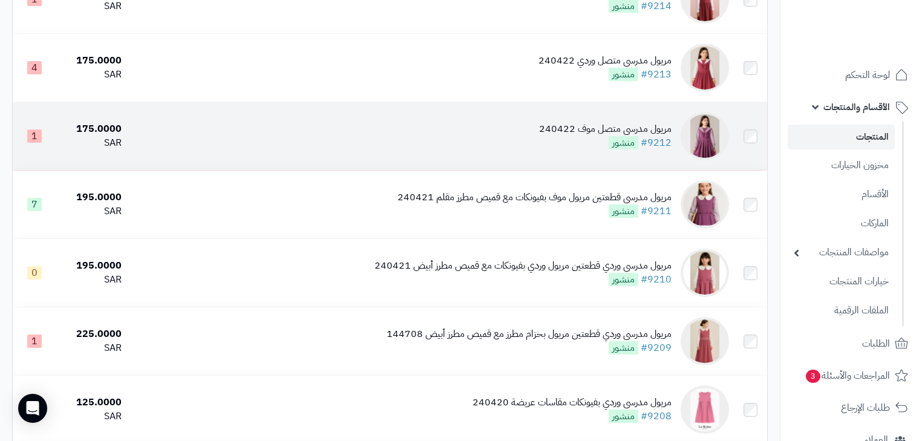
scroll to position [1065, 0]
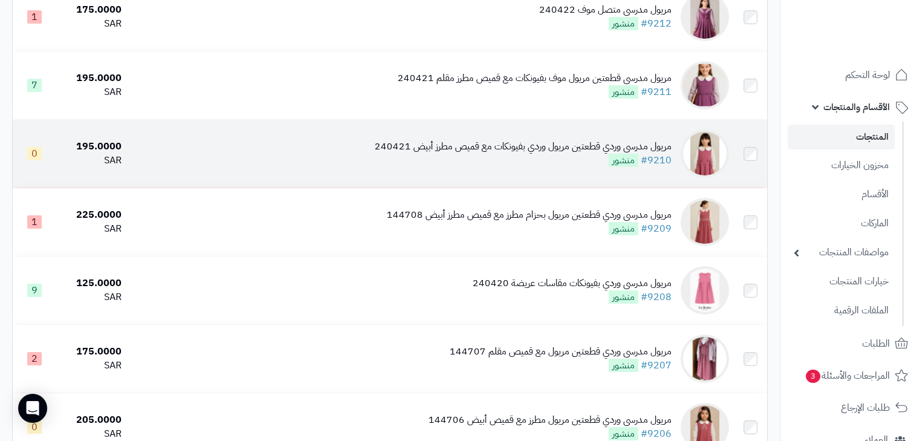
click at [614, 165] on span "منشور" at bounding box center [624, 160] width 30 height 13
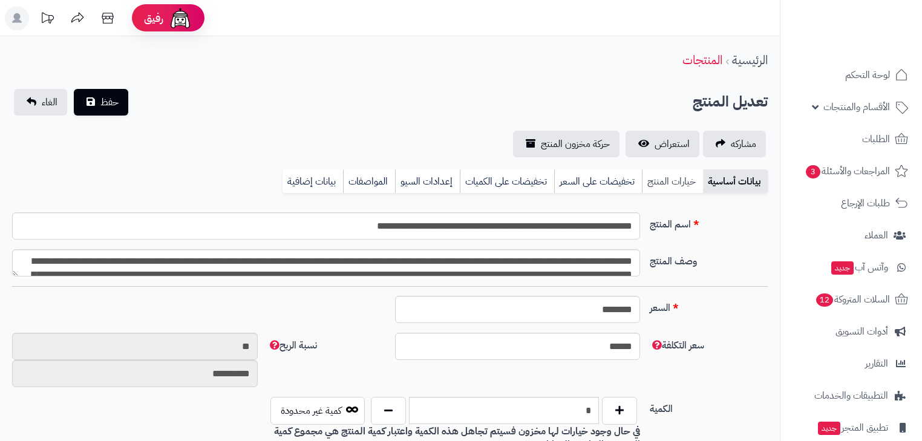
type input "******"
click at [671, 179] on link "خيارات المنتج" at bounding box center [672, 181] width 61 height 24
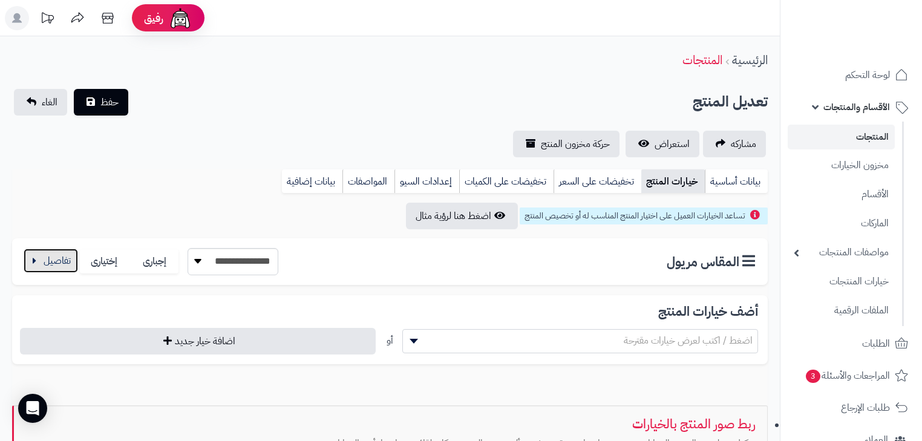
click at [57, 269] on button "button" at bounding box center [51, 261] width 54 height 24
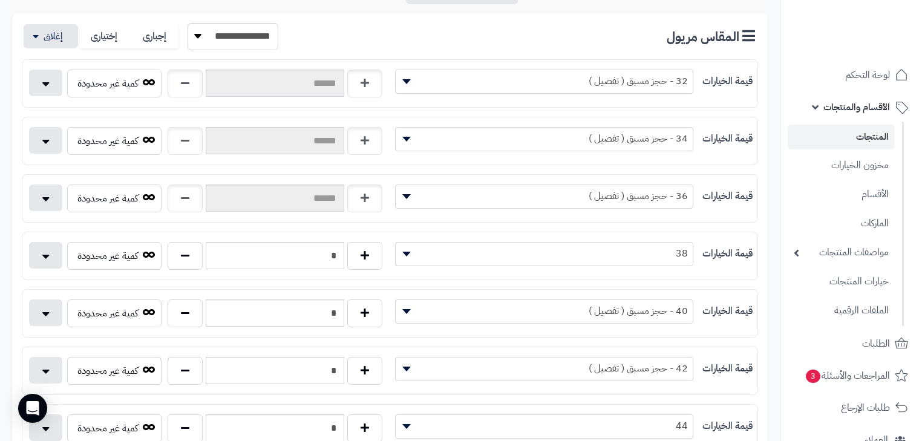
scroll to position [242, 0]
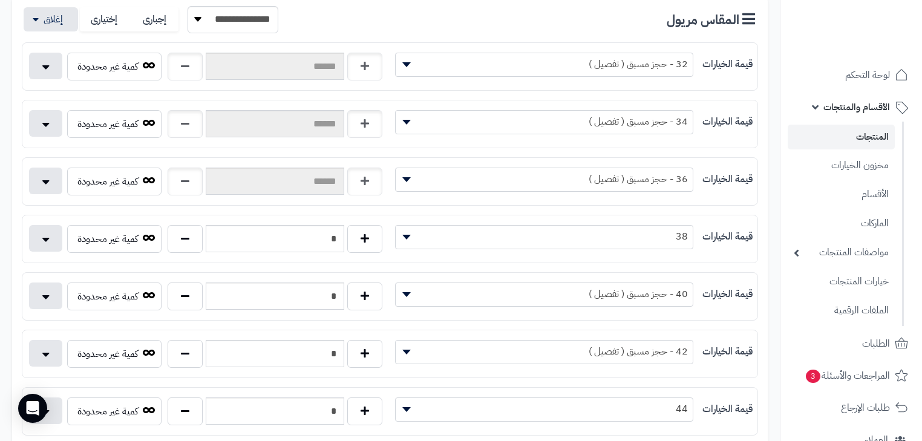
click at [514, 232] on span "38" at bounding box center [545, 237] width 298 height 18
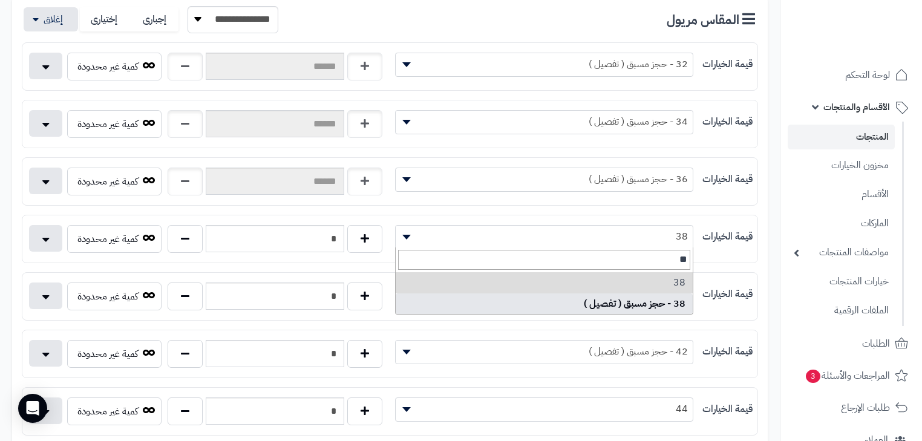
type input "**"
select select "***"
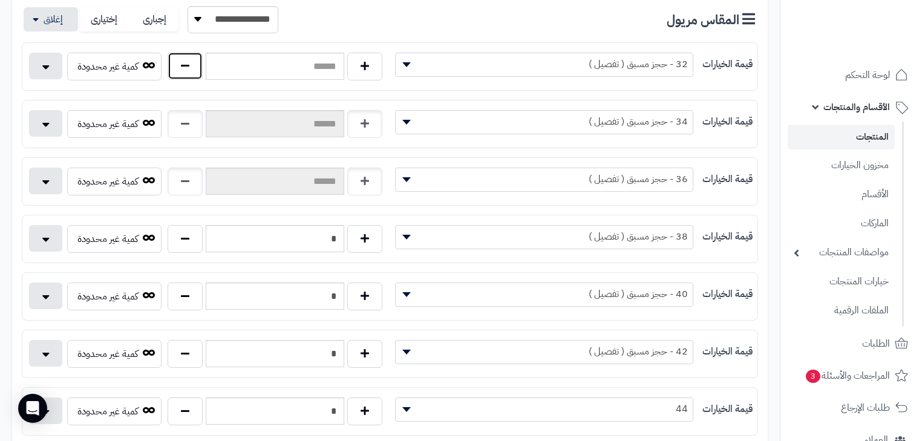
click at [170, 60] on button "button" at bounding box center [185, 66] width 35 height 28
type input "*"
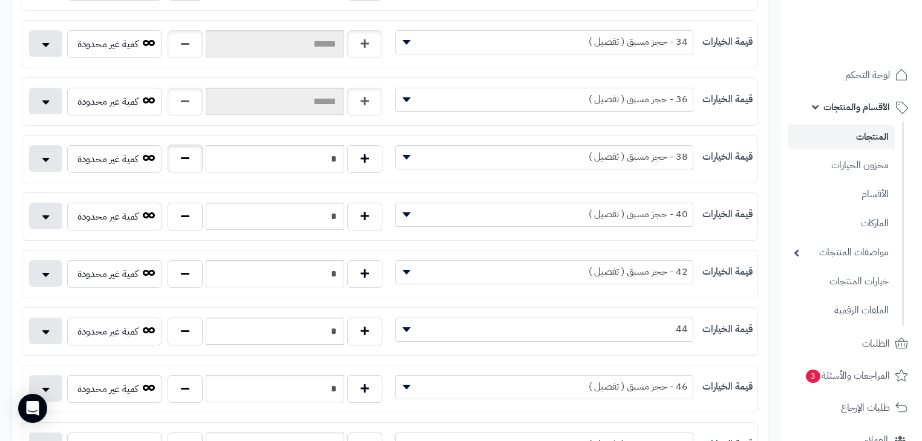
scroll to position [339, 0]
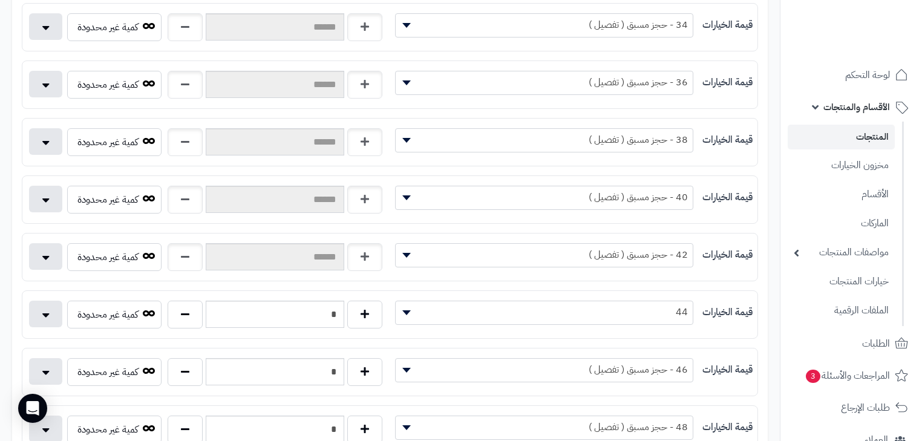
click at [593, 314] on span "44" at bounding box center [545, 312] width 298 height 18
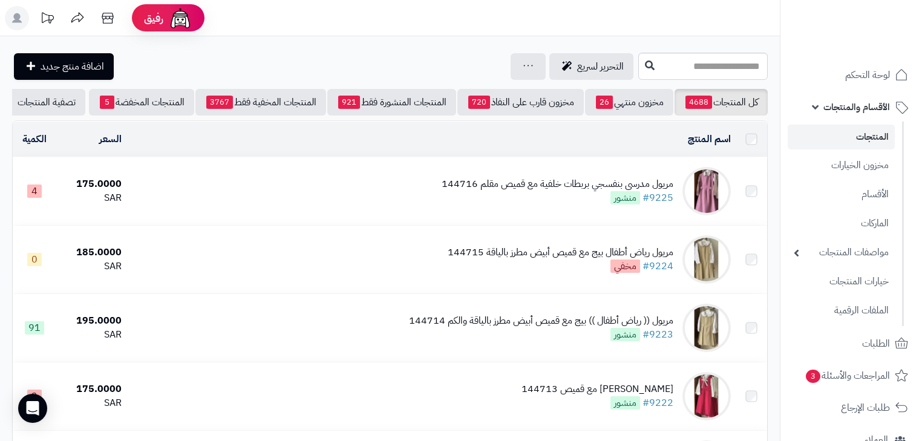
scroll to position [1065, 0]
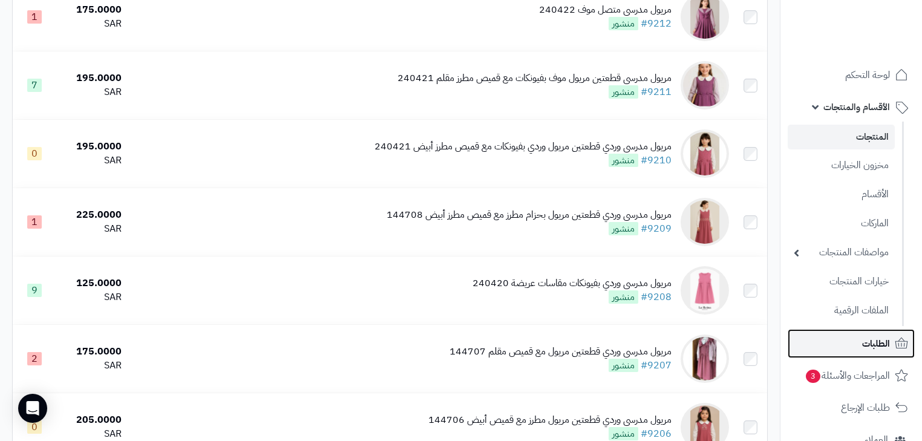
click at [882, 350] on span "الطلبات" at bounding box center [876, 343] width 28 height 17
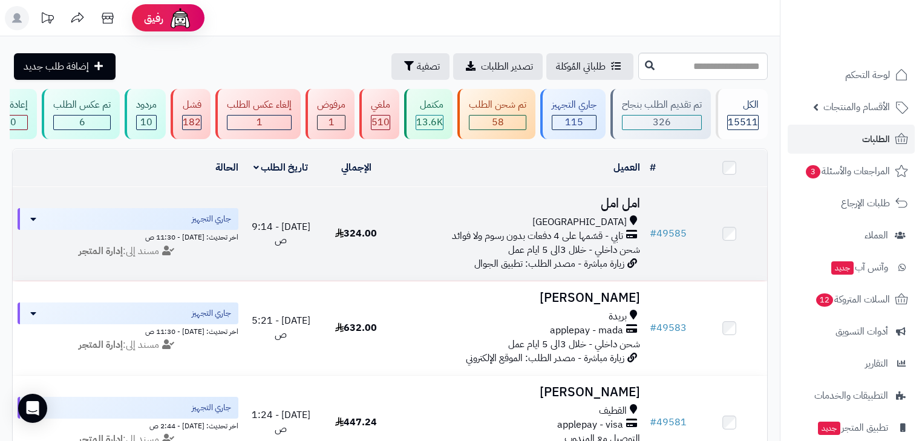
click at [655, 257] on td "# 49585" at bounding box center [668, 234] width 47 height 94
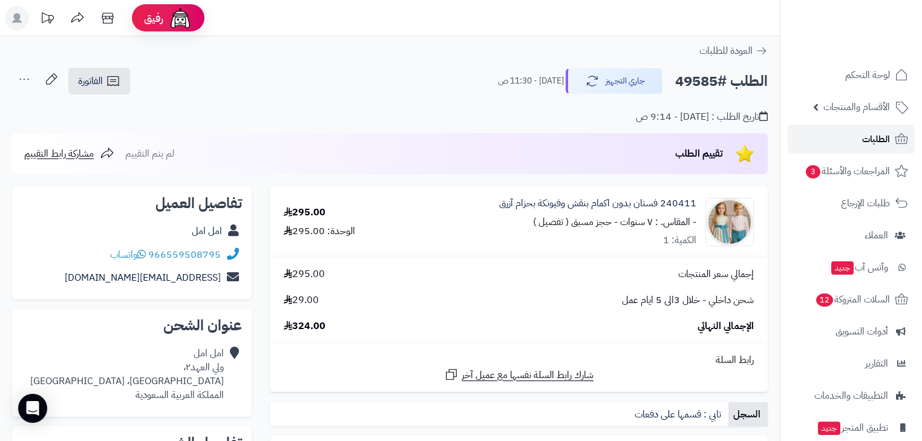
click at [862, 136] on span "الطلبات" at bounding box center [876, 139] width 28 height 17
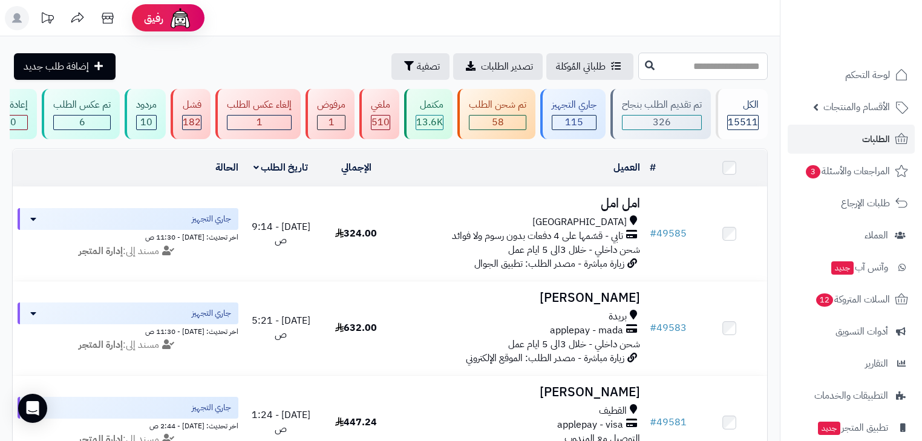
click at [657, 71] on input "text" at bounding box center [704, 66] width 130 height 27
click at [392, 74] on button "تصفية" at bounding box center [421, 66] width 58 height 27
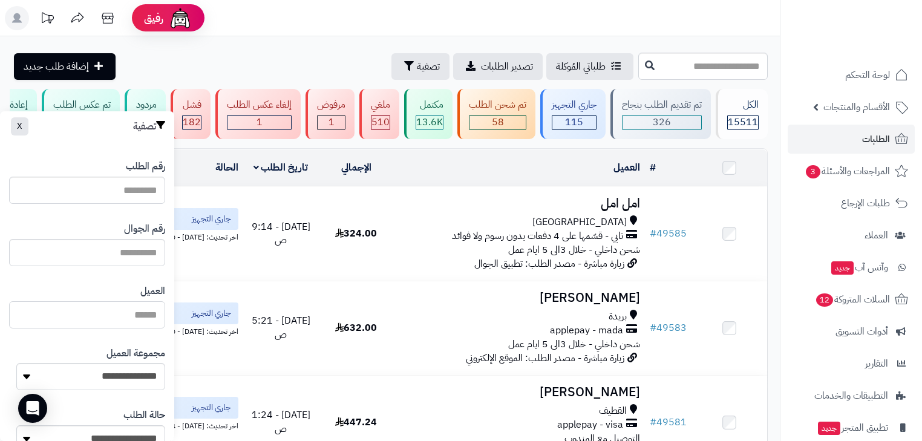
click at [116, 320] on input "العميل" at bounding box center [87, 314] width 156 height 27
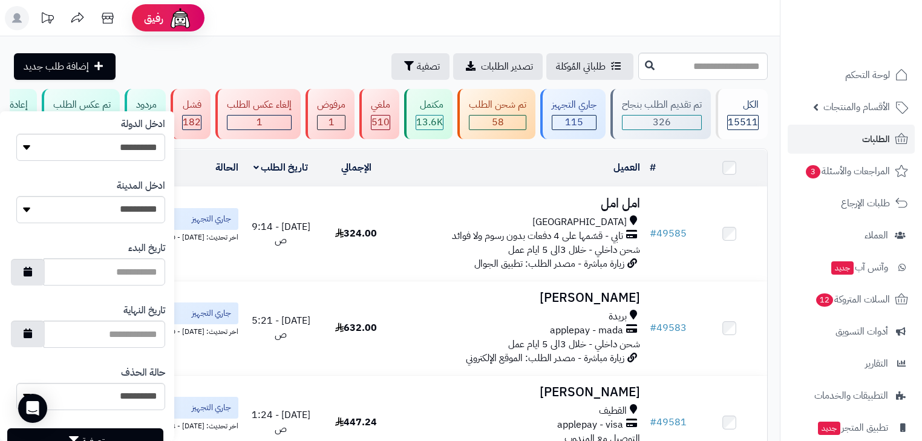
scroll to position [645, 0]
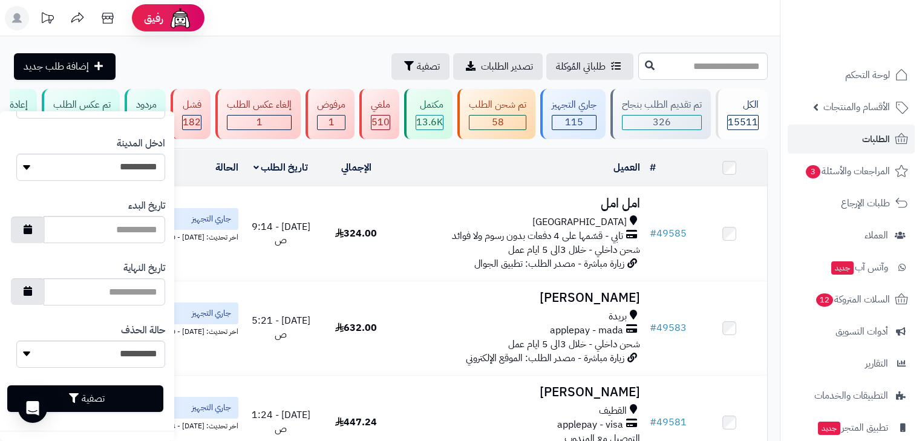
type input "*********"
click at [125, 400] on button "تصفية" at bounding box center [85, 399] width 156 height 27
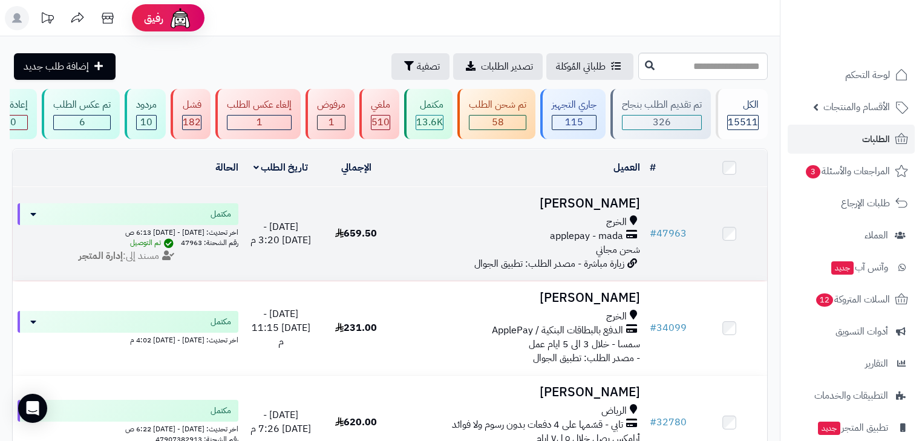
click at [555, 257] on div "الخرج applepay - mada شحن مجاني" at bounding box center [519, 236] width 241 height 42
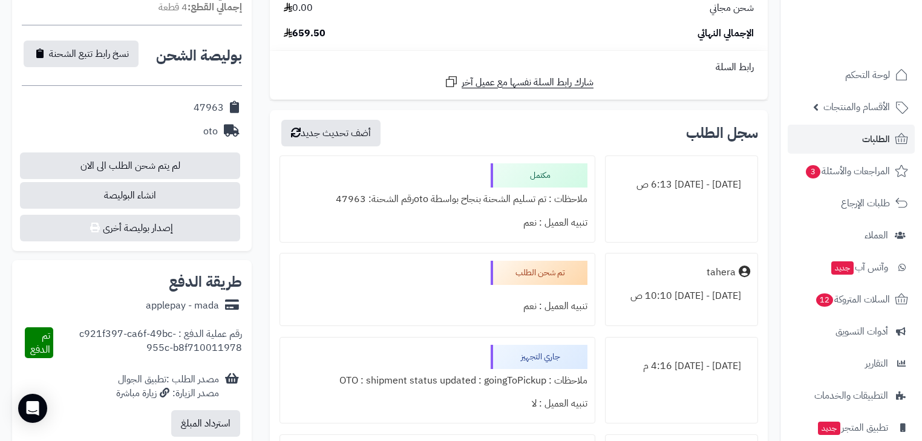
scroll to position [533, 0]
click at [836, 131] on link "الطلبات" at bounding box center [851, 139] width 127 height 29
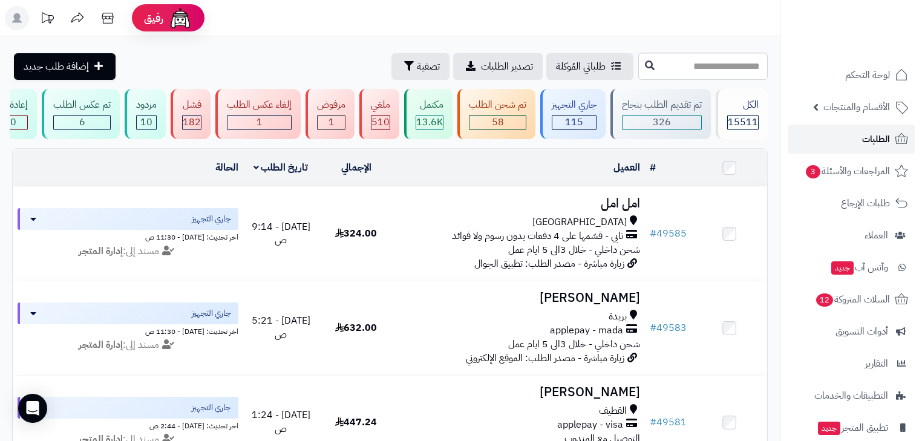
click at [871, 150] on link "الطلبات" at bounding box center [851, 139] width 127 height 29
